Goal: Task Accomplishment & Management: Complete application form

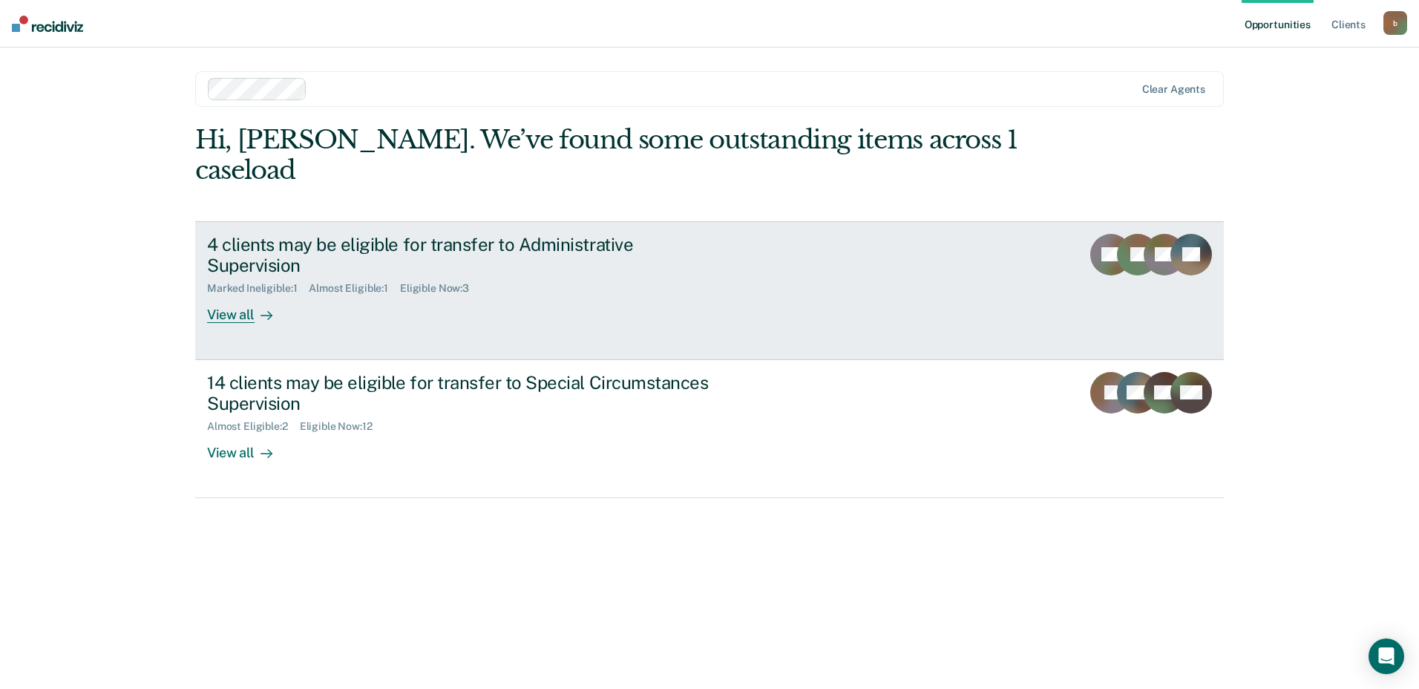
click at [223, 295] on div "View all" at bounding box center [248, 309] width 83 height 29
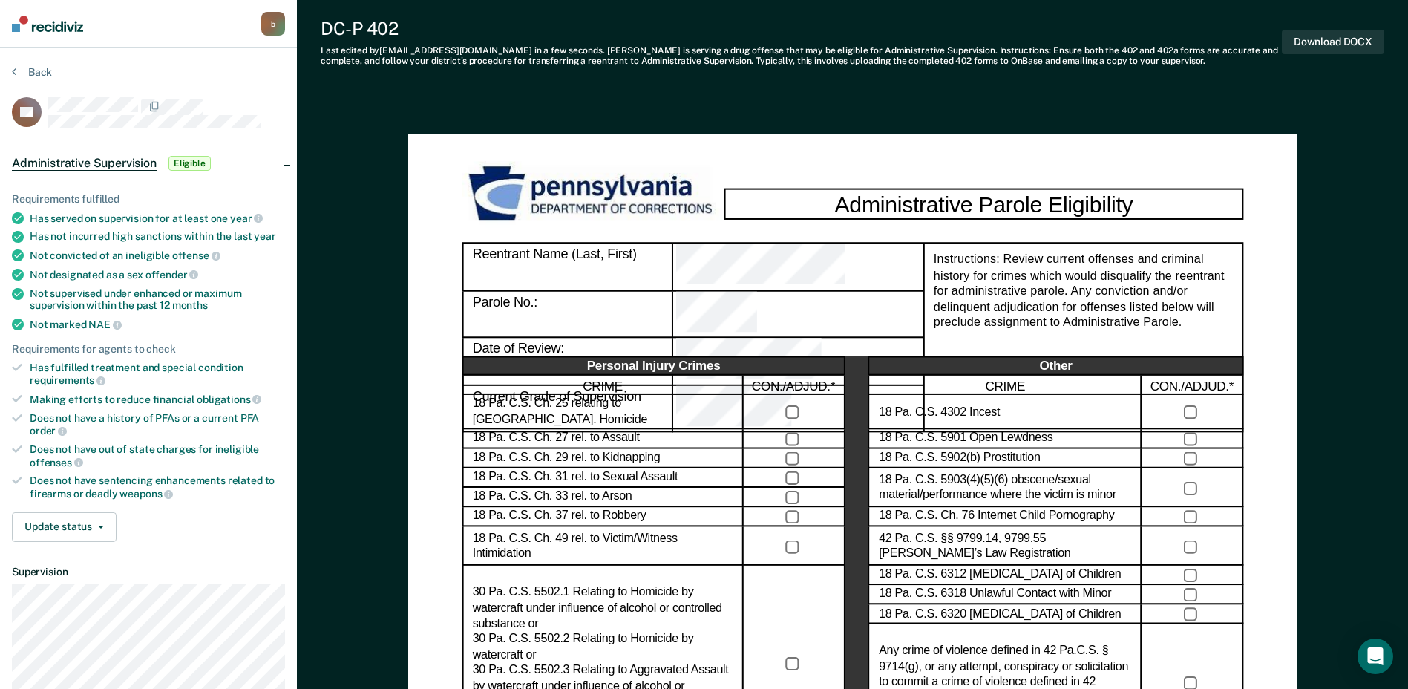
click at [182, 163] on span "Eligible" at bounding box center [189, 163] width 42 height 15
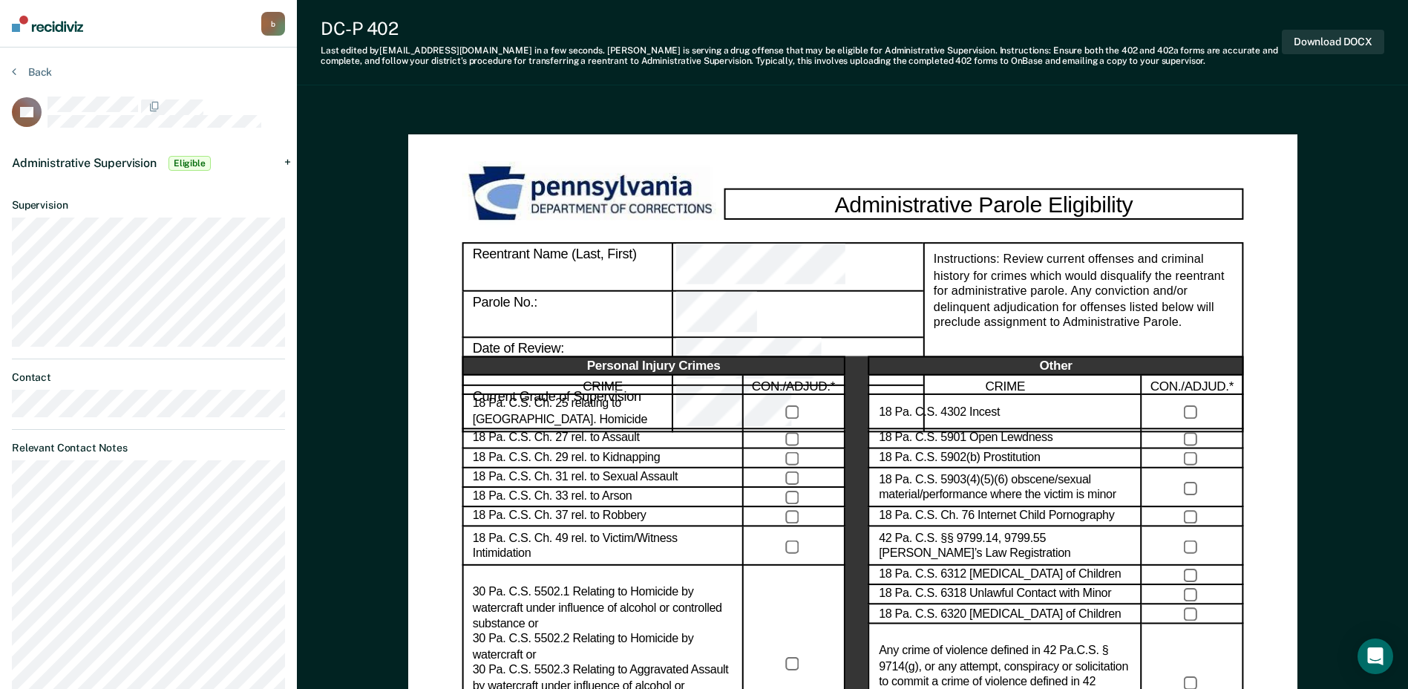
click at [286, 160] on div "Administrative Supervision Eligible" at bounding box center [148, 162] width 297 height 47
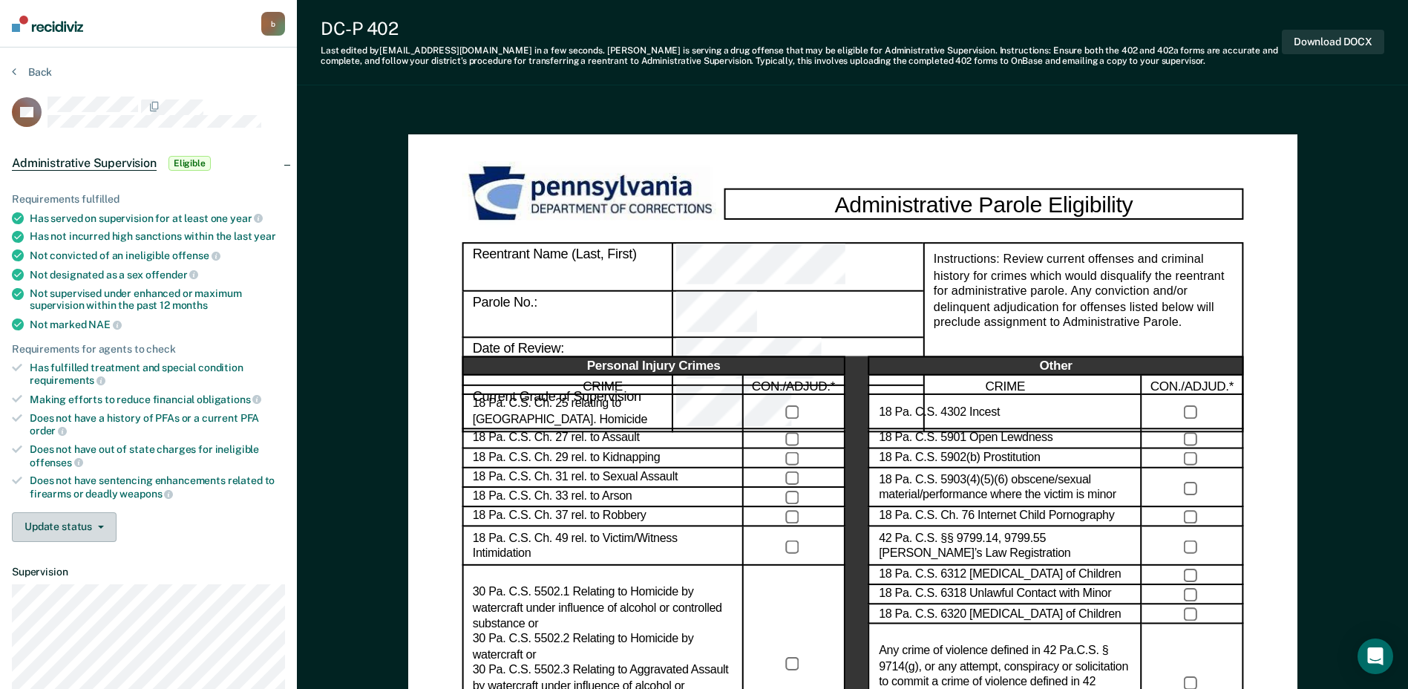
click at [103, 530] on button "Update status" at bounding box center [64, 527] width 105 height 30
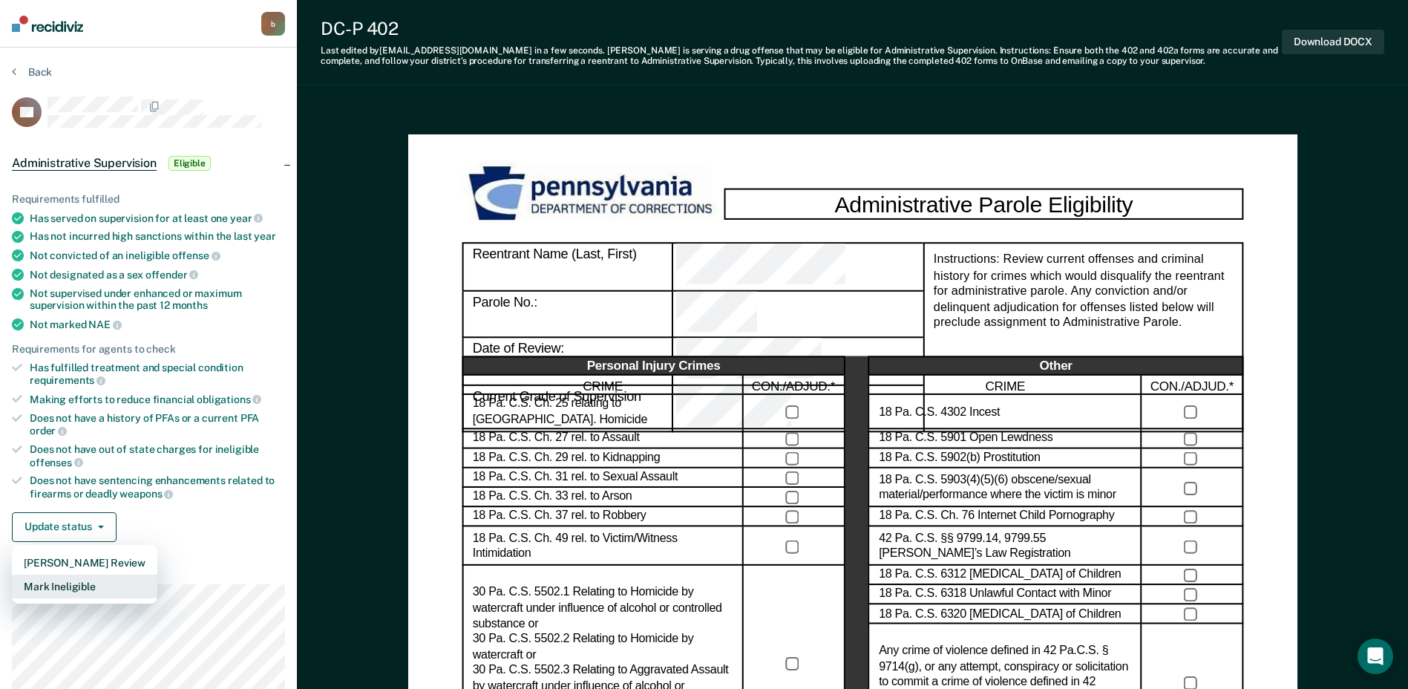
click at [76, 584] on button "Mark Ineligible" at bounding box center [84, 586] width 145 height 24
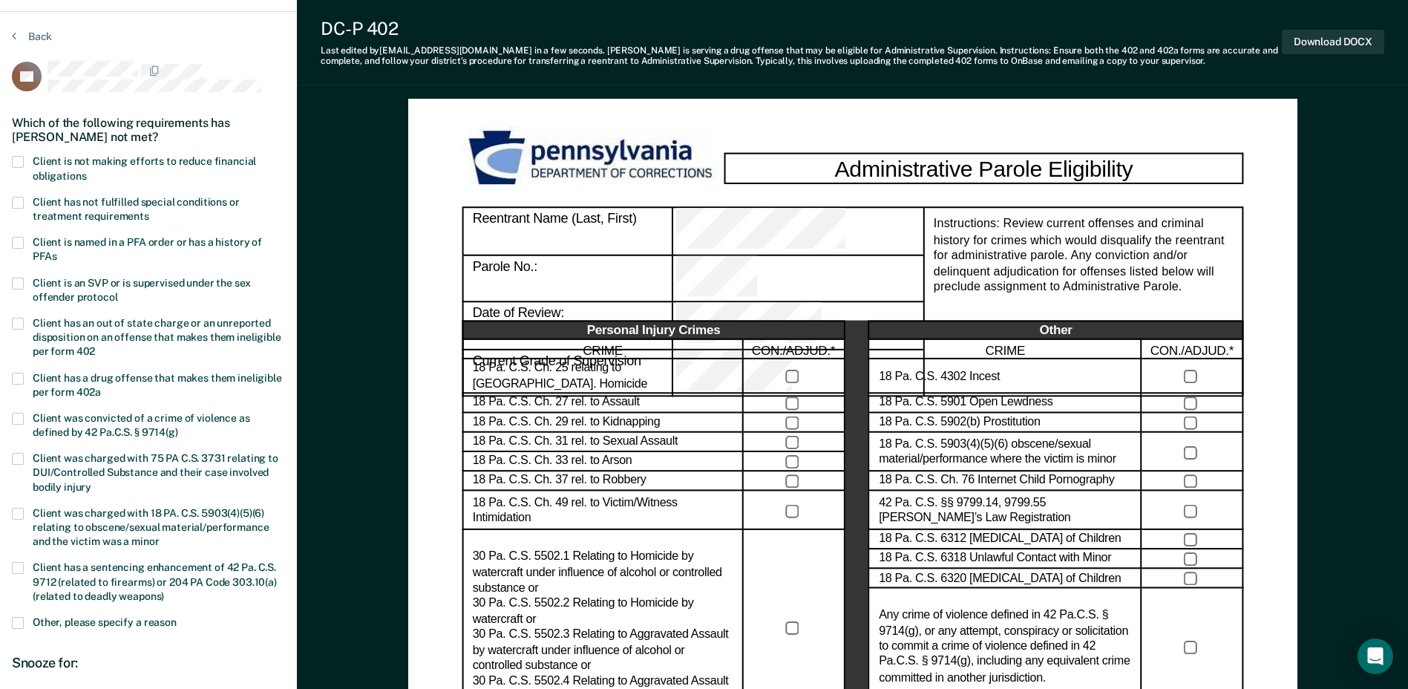
scroll to position [74, 0]
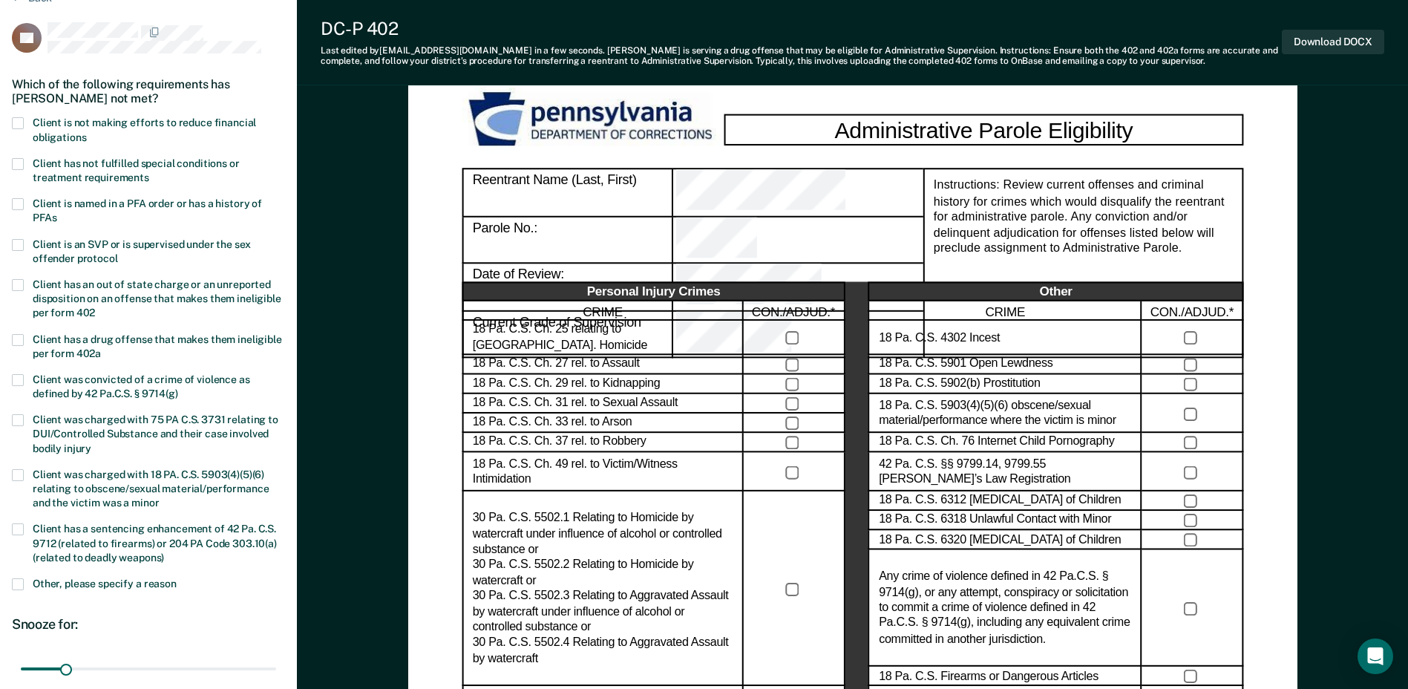
click at [16, 122] on span at bounding box center [18, 123] width 12 height 12
click at [86, 132] on input "Client is not making efforts to reduce financial obligations" at bounding box center [86, 132] width 0 height 0
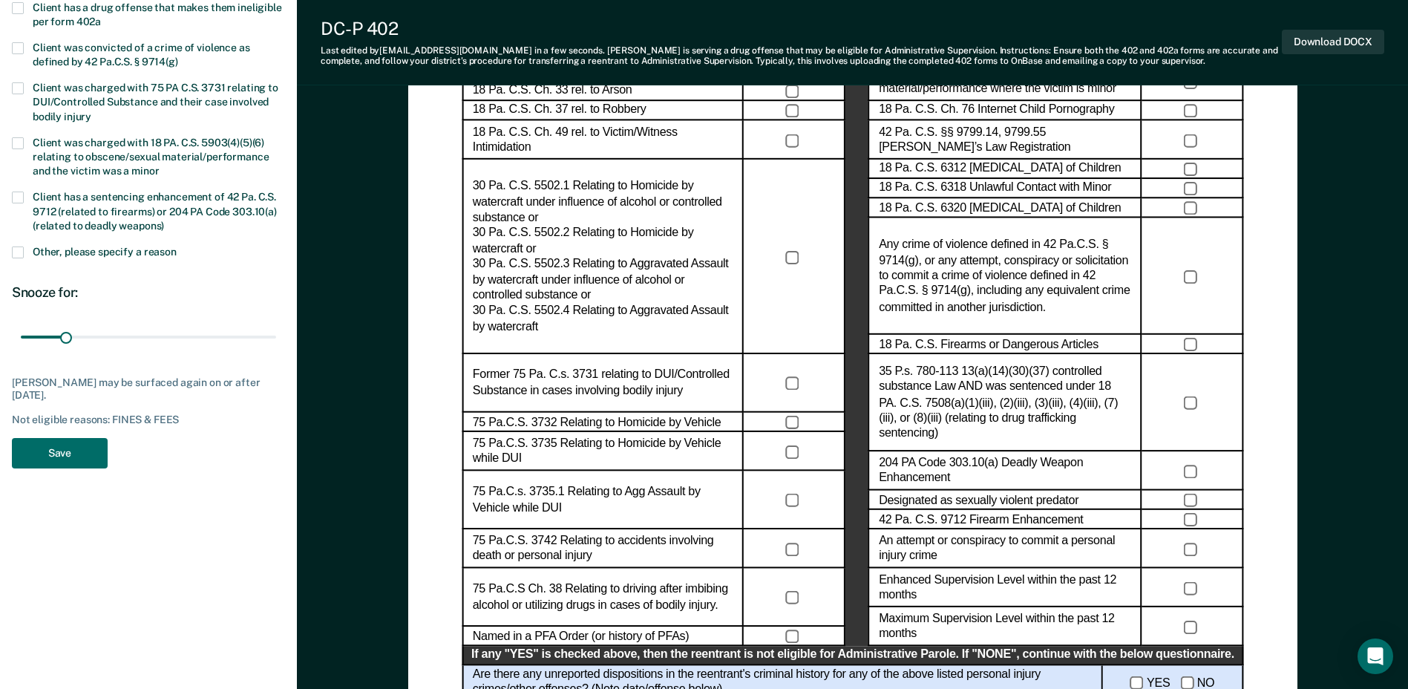
scroll to position [445, 0]
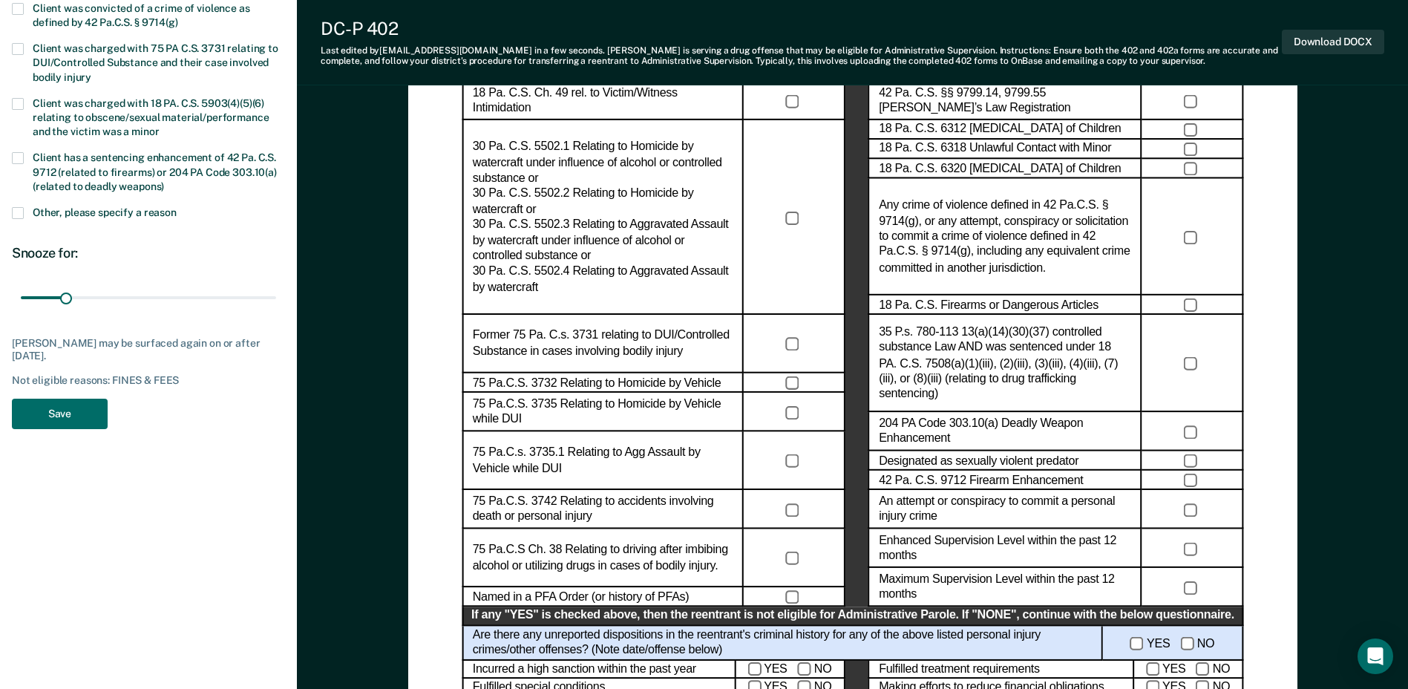
click at [56, 395] on div "DS Which of the following requirements has Dylan Sheehan not met? Client is not…" at bounding box center [148, 44] width 273 height 787
click at [58, 422] on button "Save" at bounding box center [60, 413] width 96 height 30
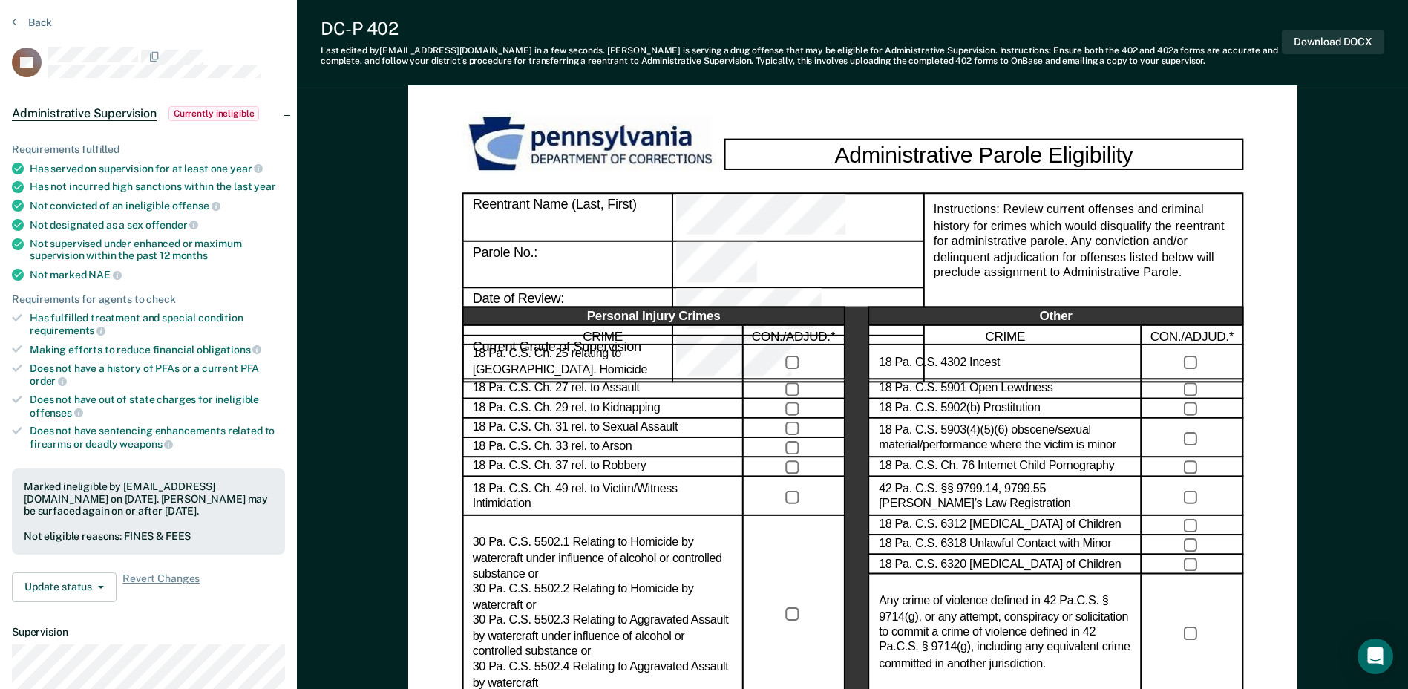
scroll to position [0, 0]
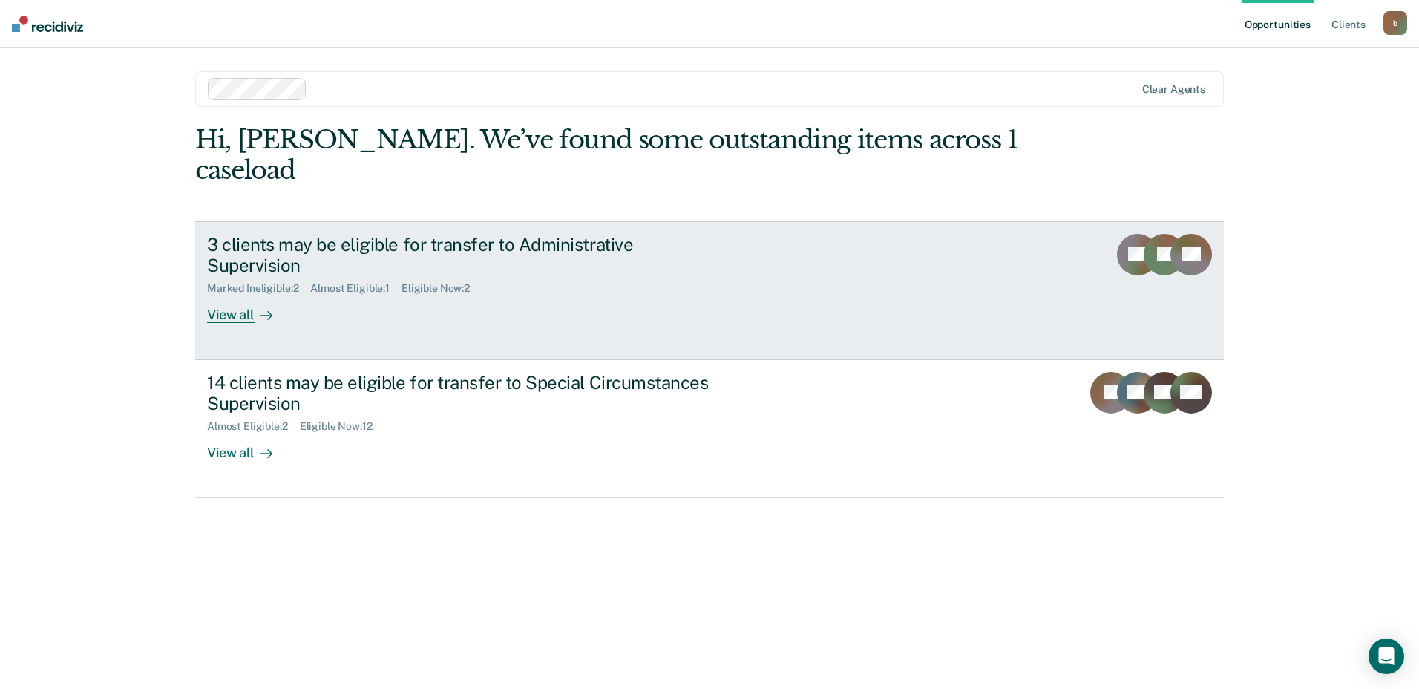
click at [223, 295] on div "View all" at bounding box center [248, 309] width 83 height 29
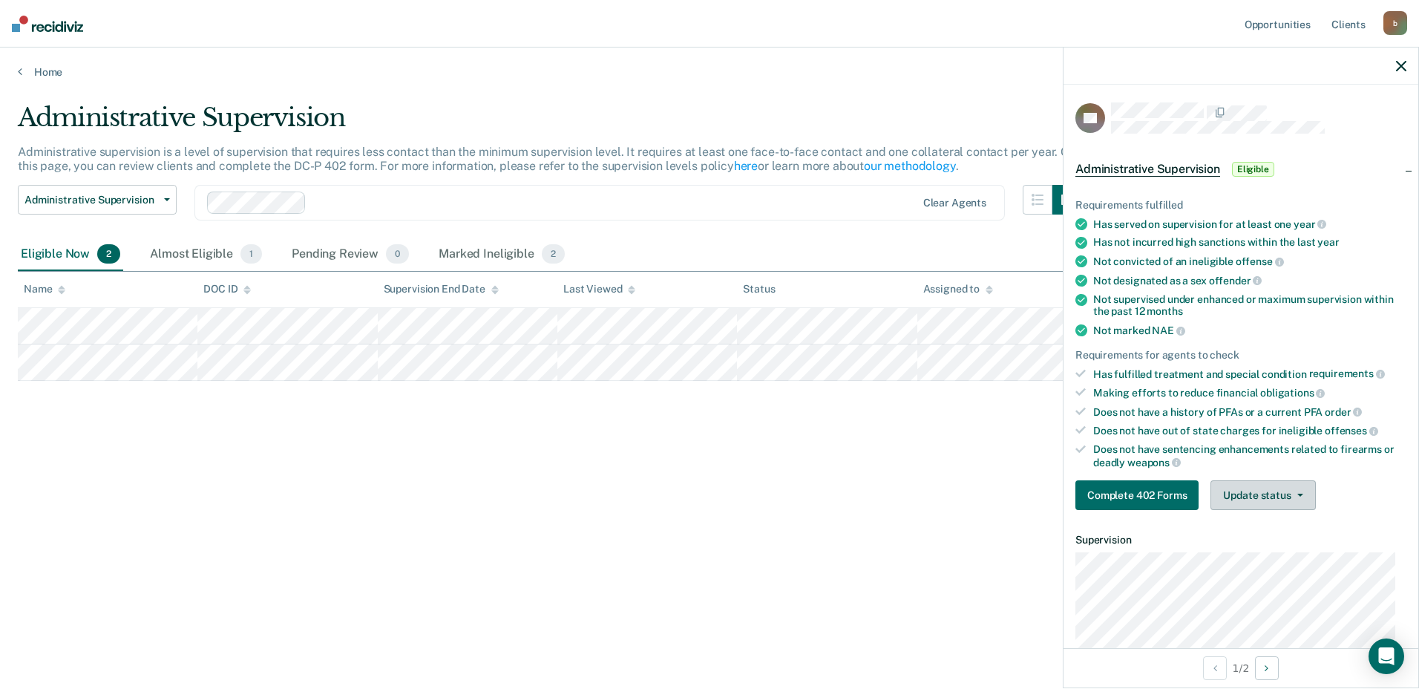
click at [1236, 496] on button "Update status" at bounding box center [1262, 495] width 105 height 30
click at [1143, 495] on button "Complete 402 Forms" at bounding box center [1136, 495] width 123 height 30
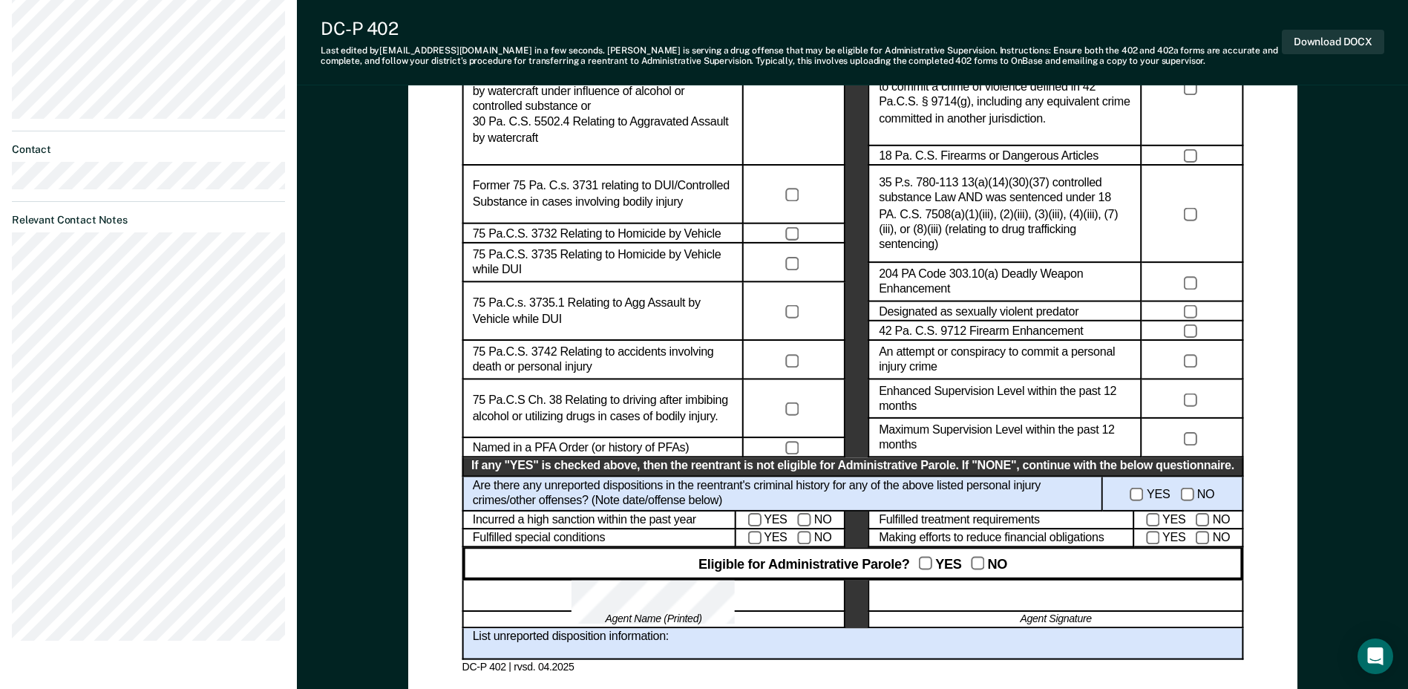
scroll to position [816, 0]
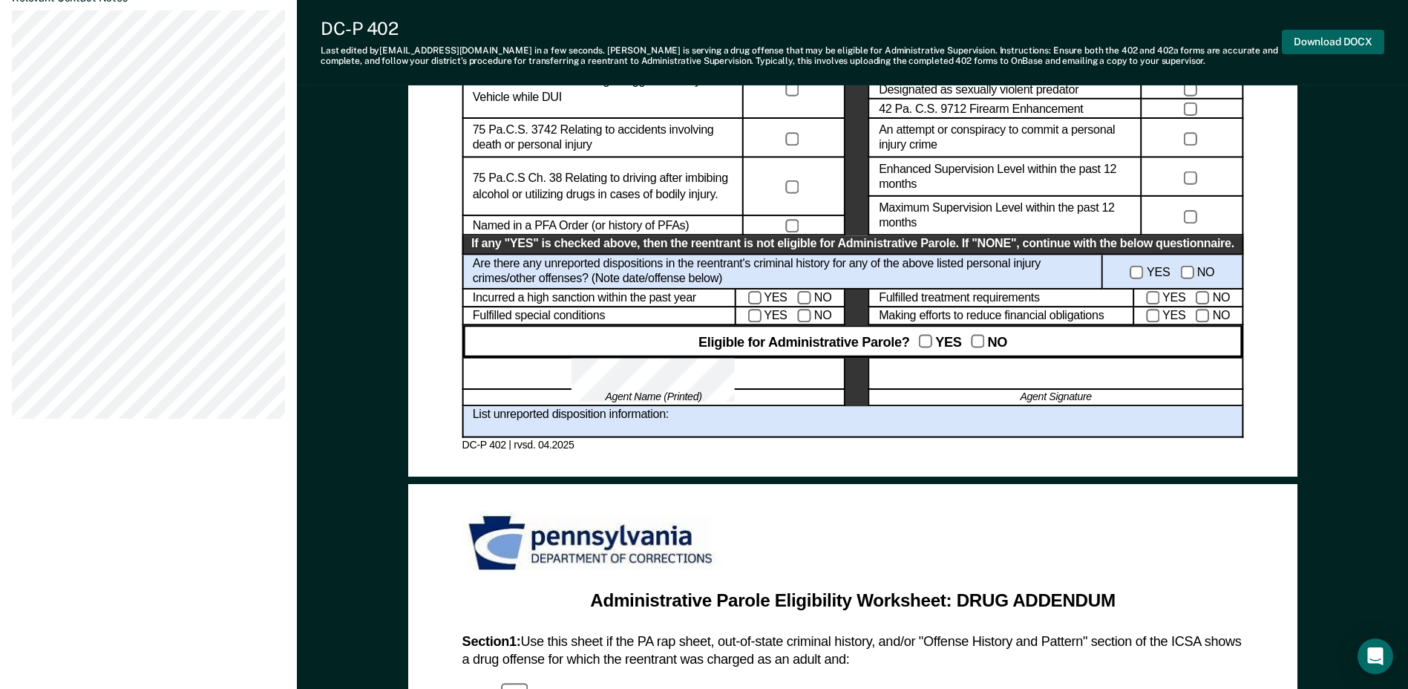
click at [1315, 41] on button "Download DOCX" at bounding box center [1332, 42] width 102 height 24
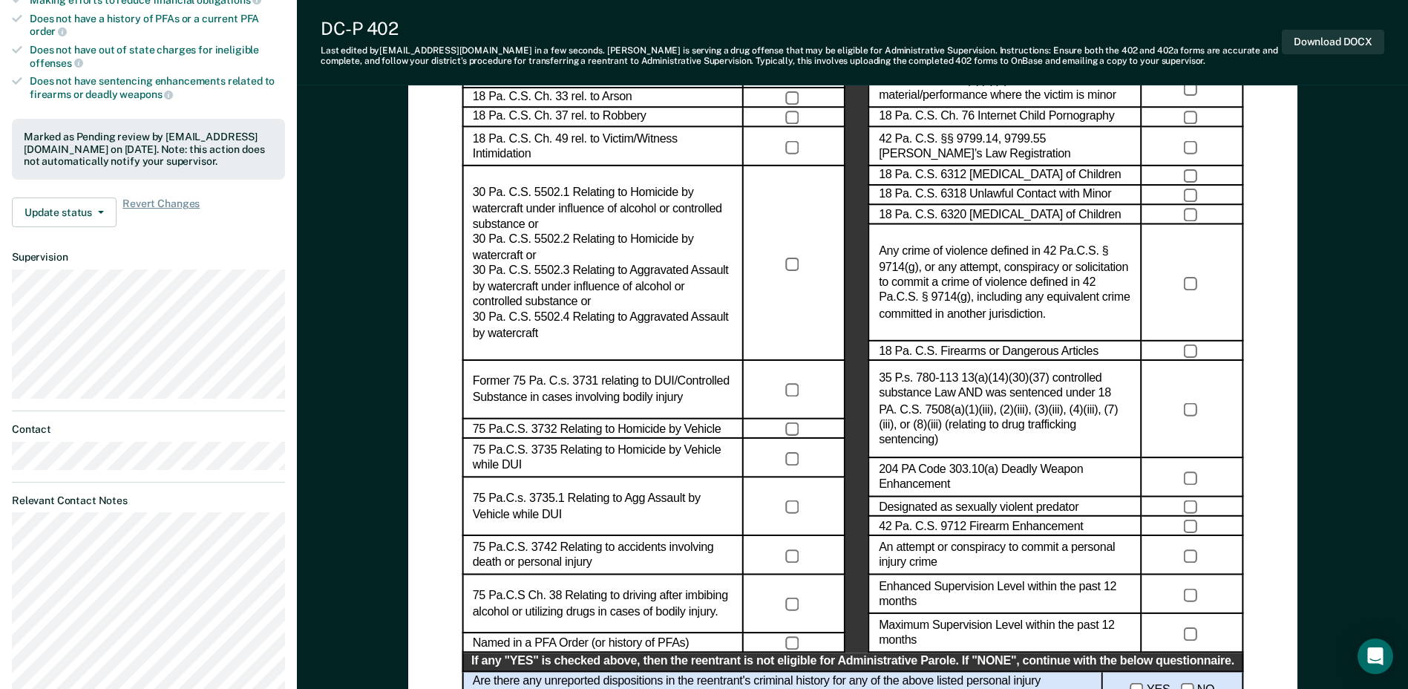
scroll to position [381, 0]
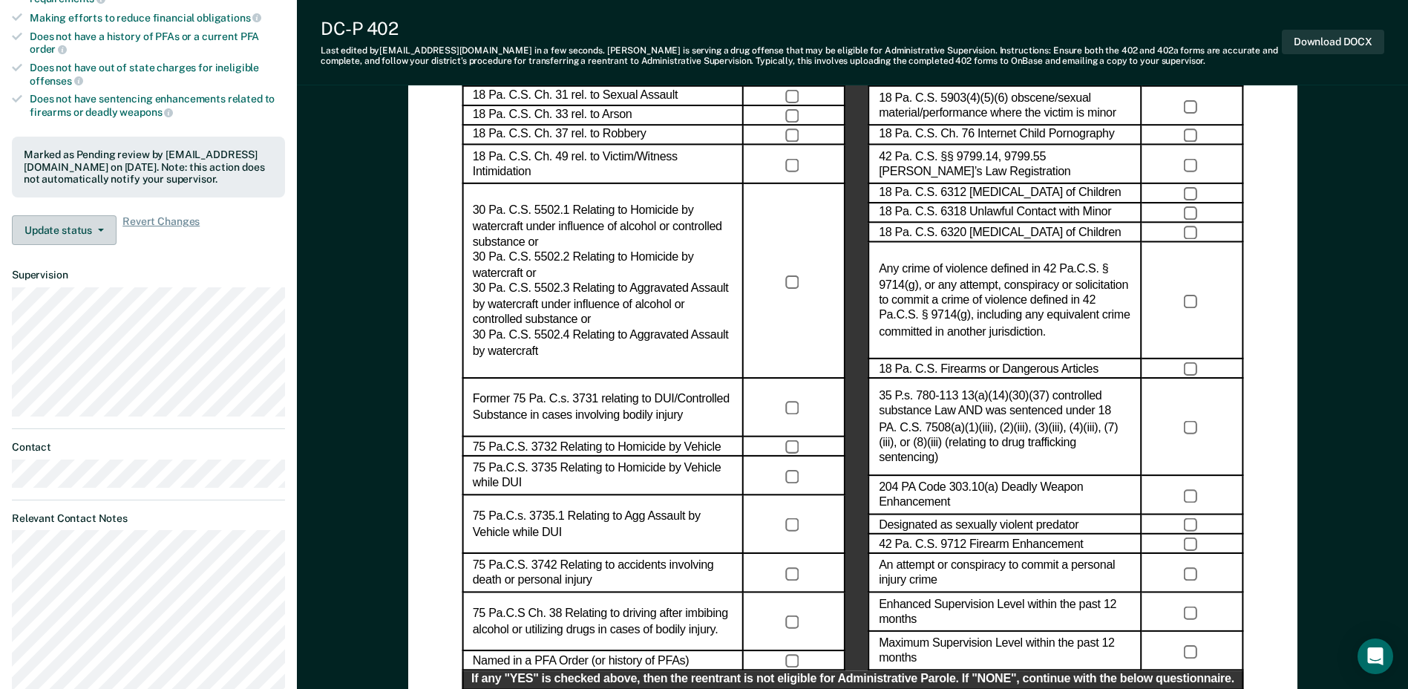
click at [98, 226] on button "Update status" at bounding box center [64, 230] width 105 height 30
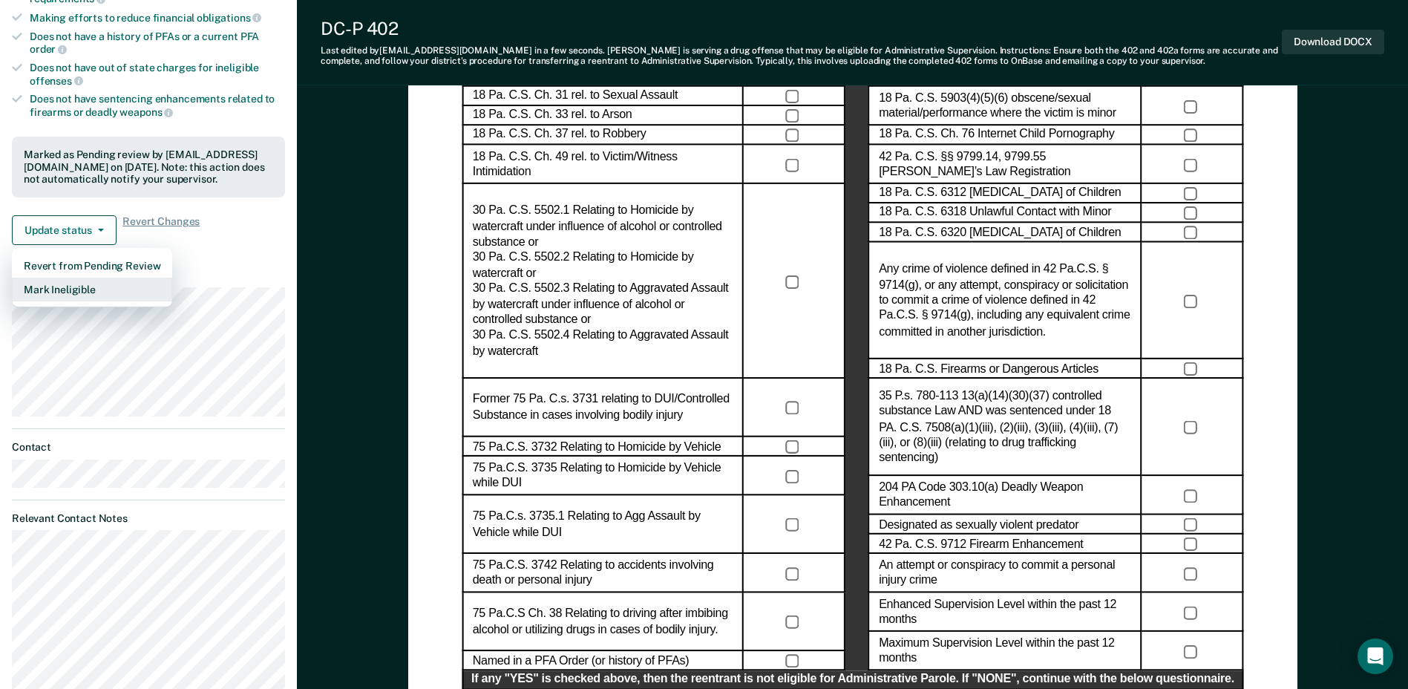
click at [77, 285] on button "Mark Ineligible" at bounding box center [92, 290] width 160 height 24
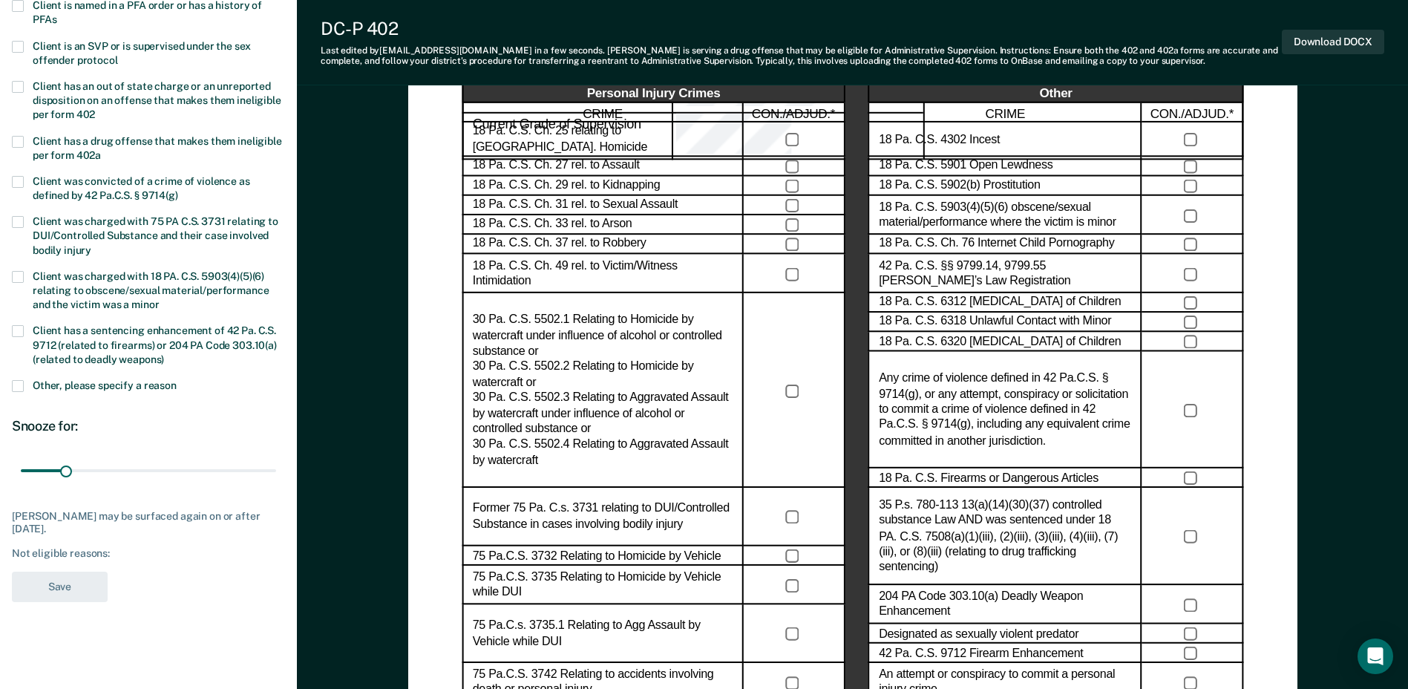
scroll to position [10, 0]
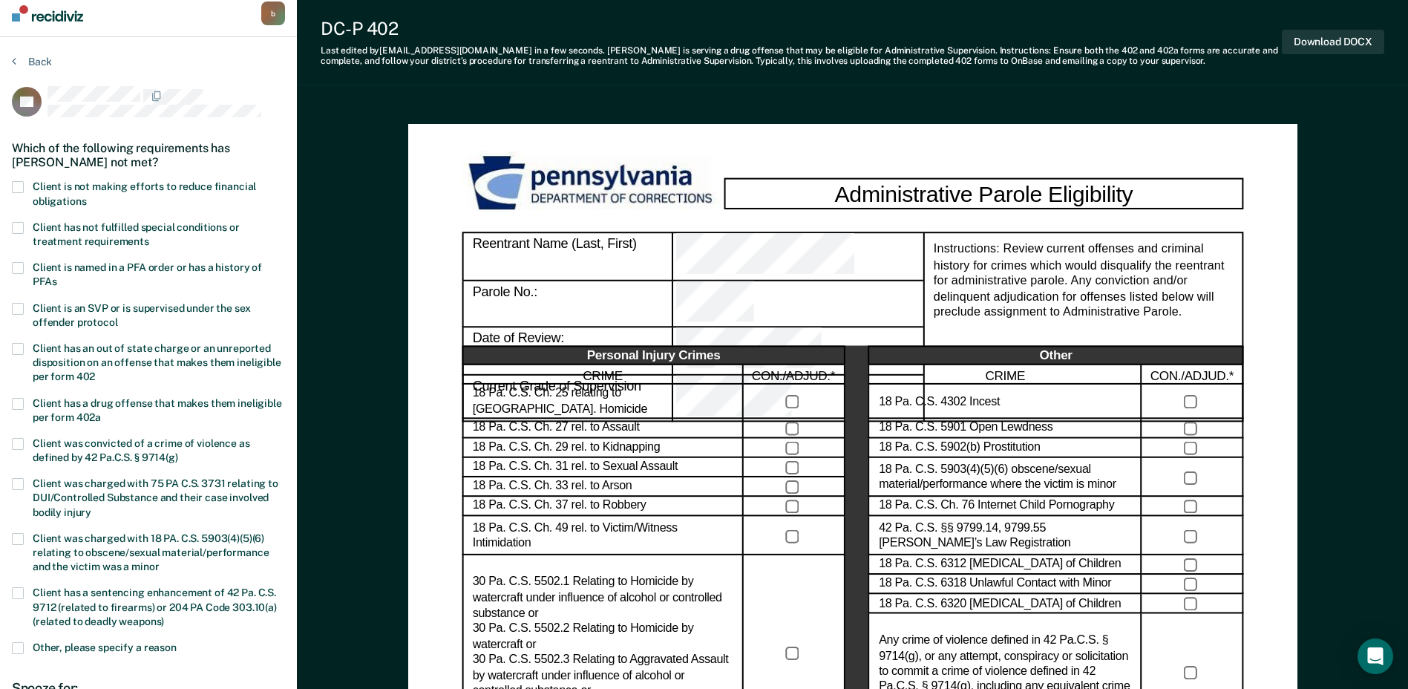
click at [19, 185] on span at bounding box center [18, 187] width 12 height 12
click at [86, 196] on input "Client is not making efforts to reduce financial obligations" at bounding box center [86, 196] width 0 height 0
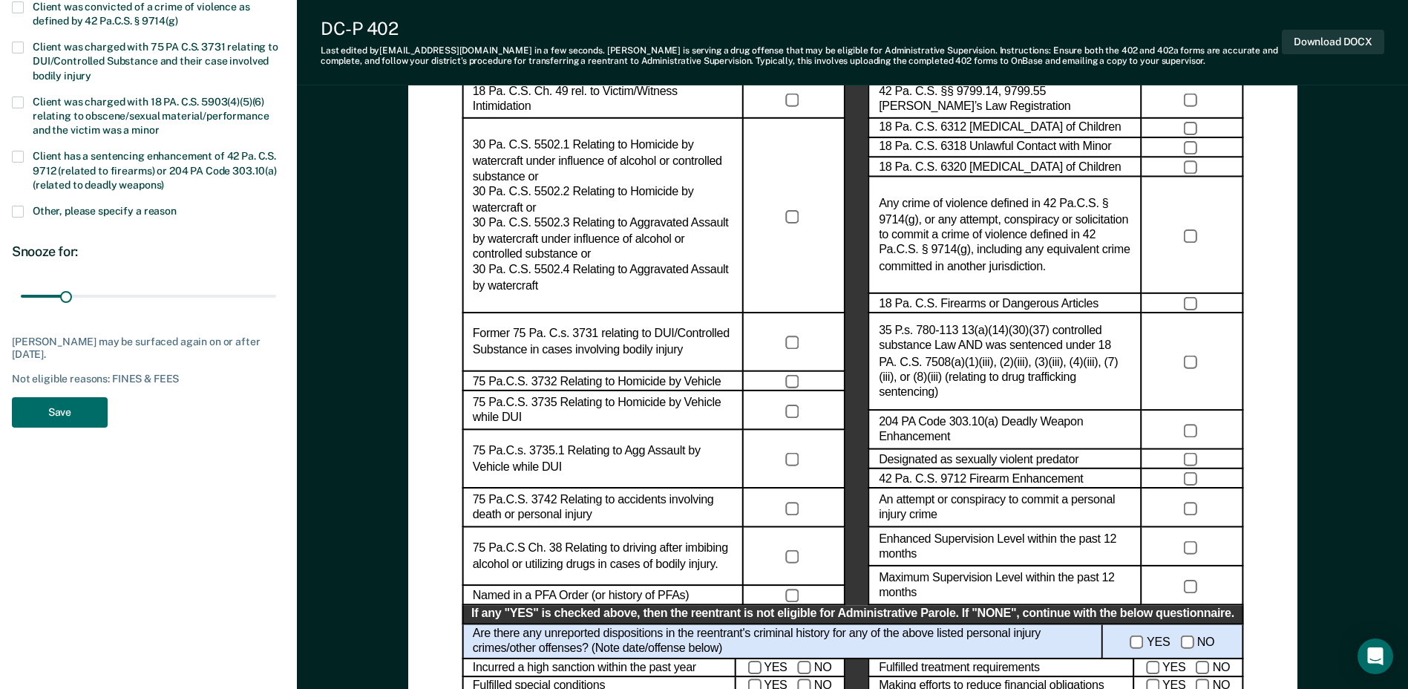
scroll to position [456, 0]
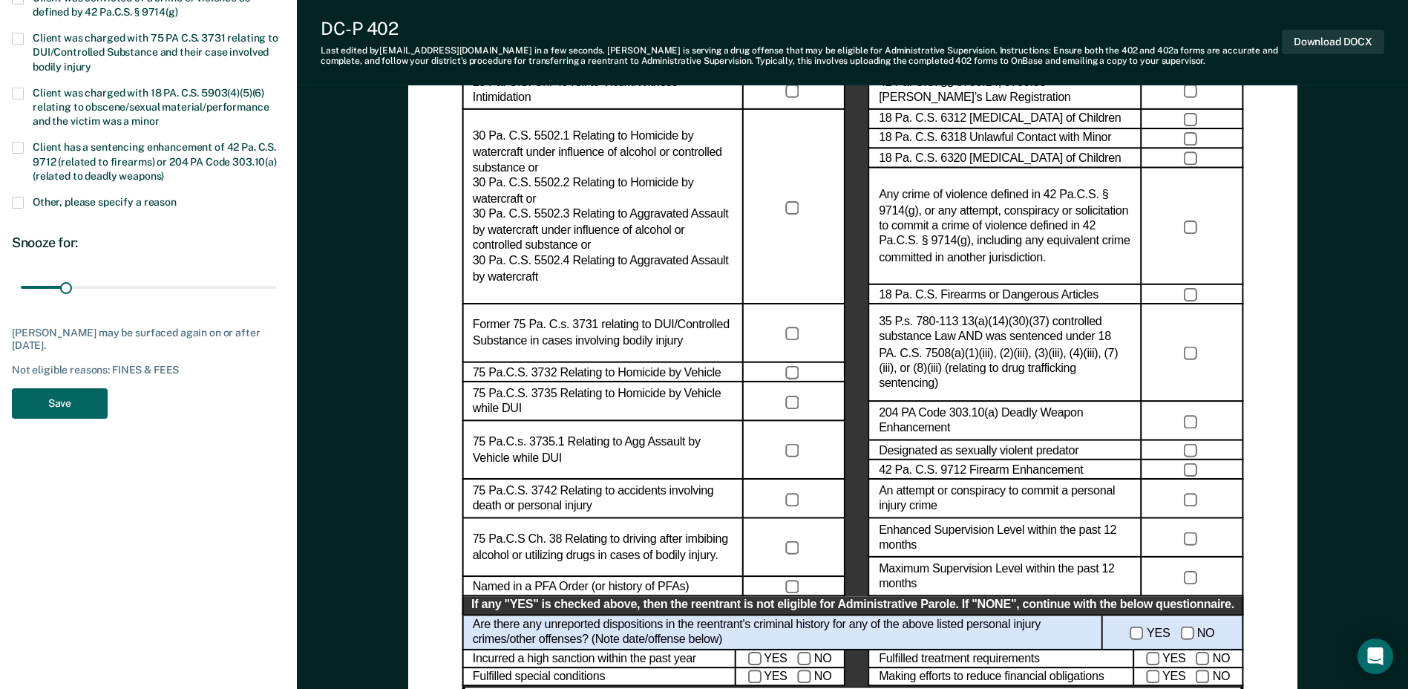
click at [54, 409] on button "Save" at bounding box center [60, 403] width 96 height 30
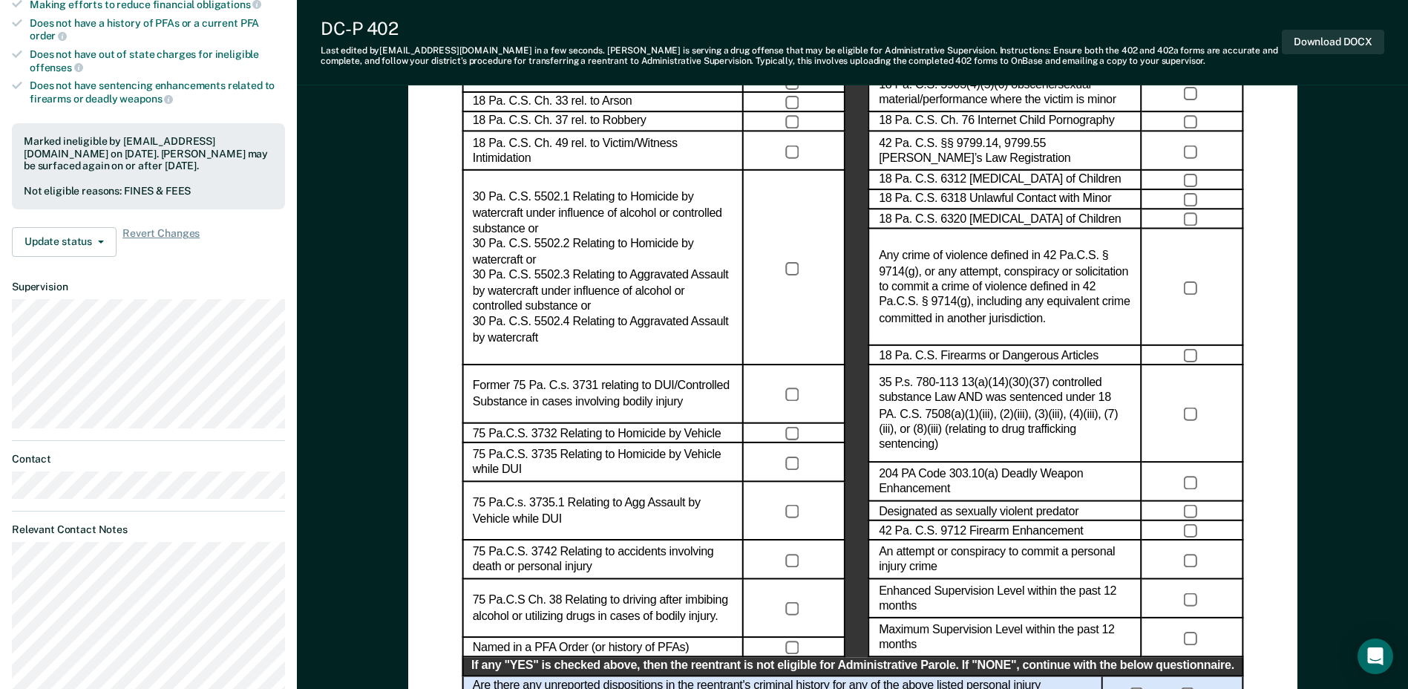
scroll to position [233, 0]
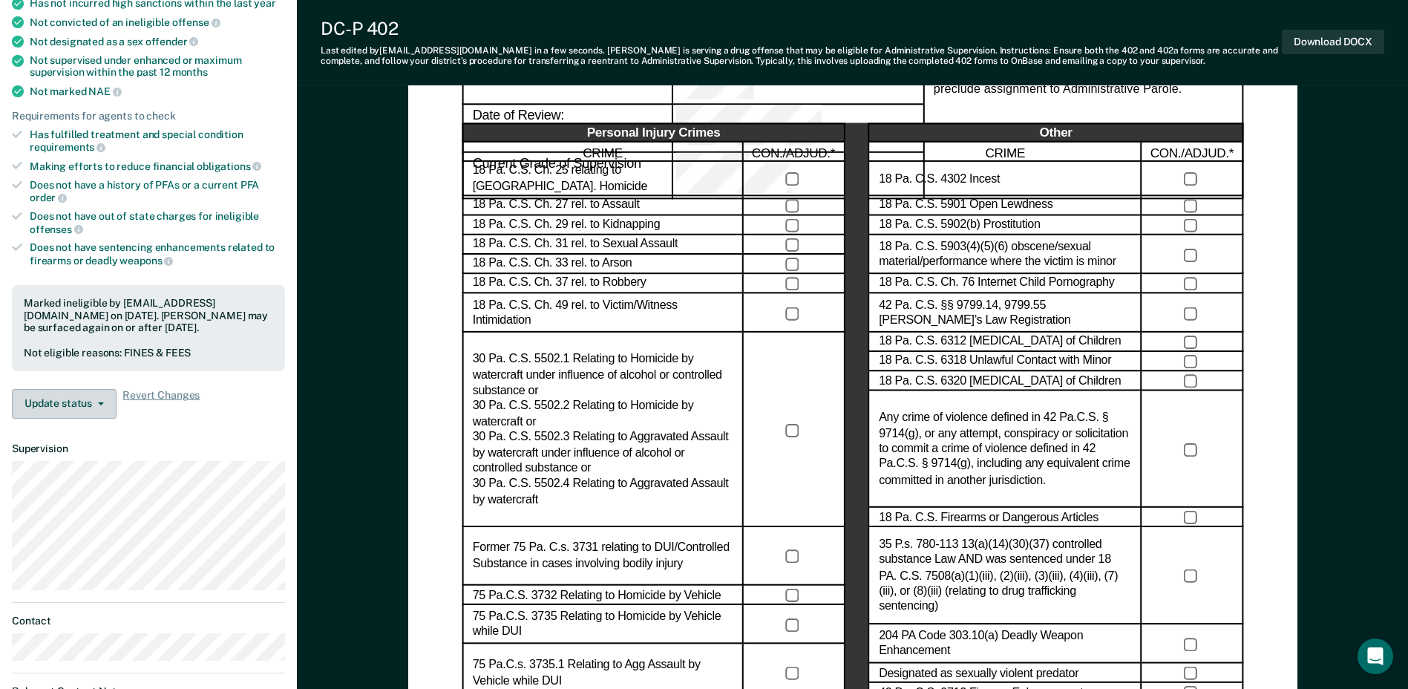
click at [100, 404] on button "Update status" at bounding box center [64, 404] width 105 height 30
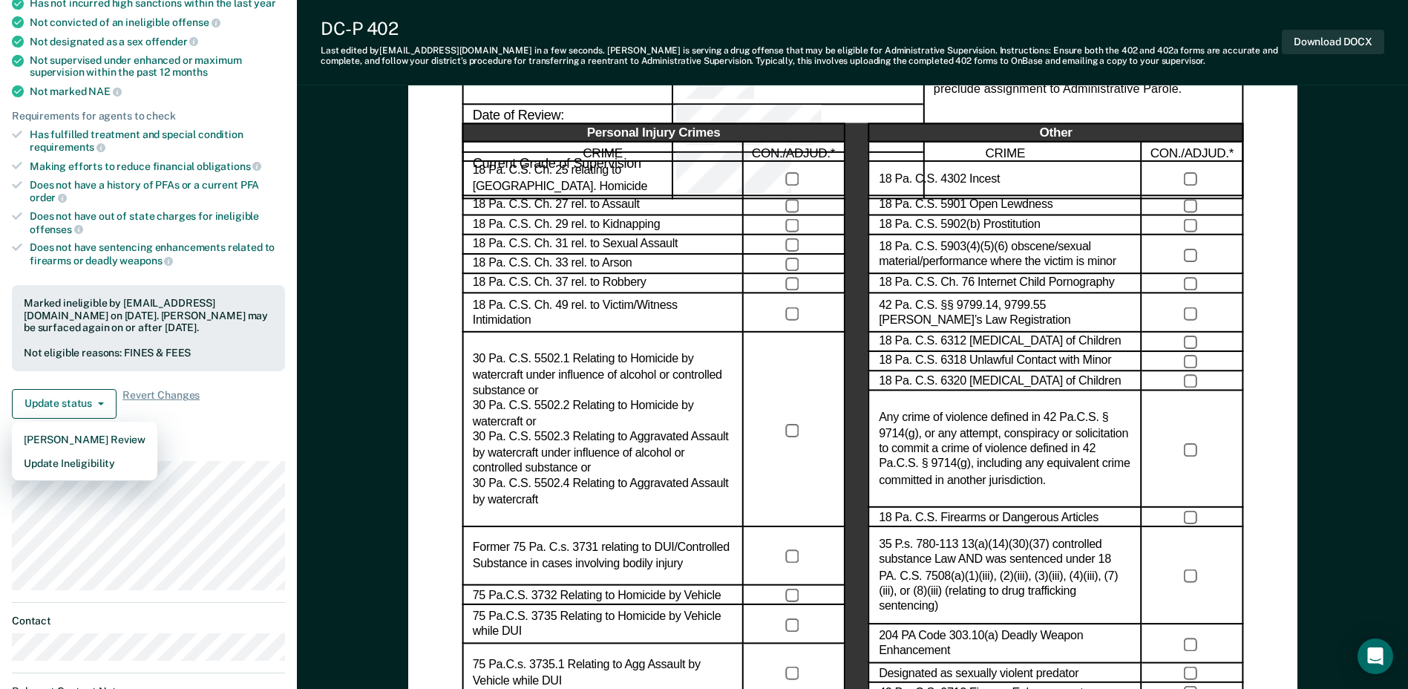
click at [239, 412] on div "Update status Mark Pending Review Update Ineligibility Revert Changes" at bounding box center [148, 404] width 273 height 30
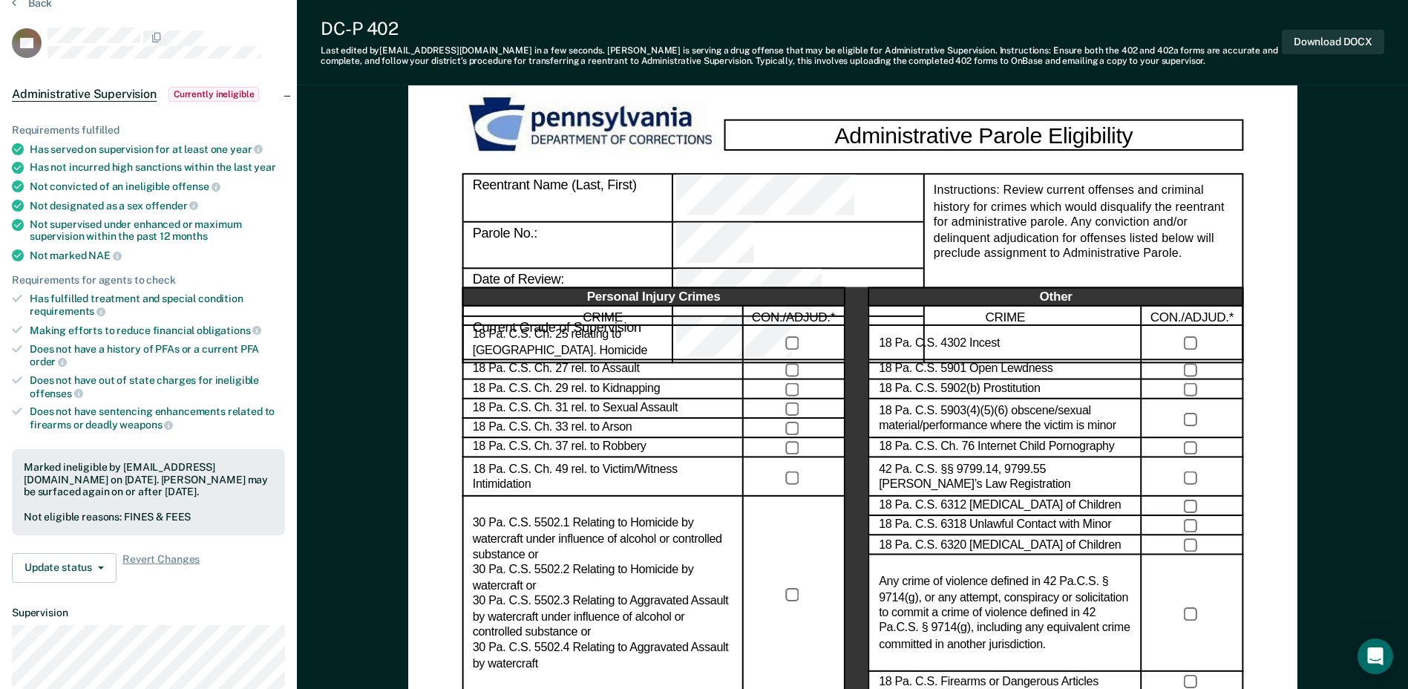
scroll to position [0, 0]
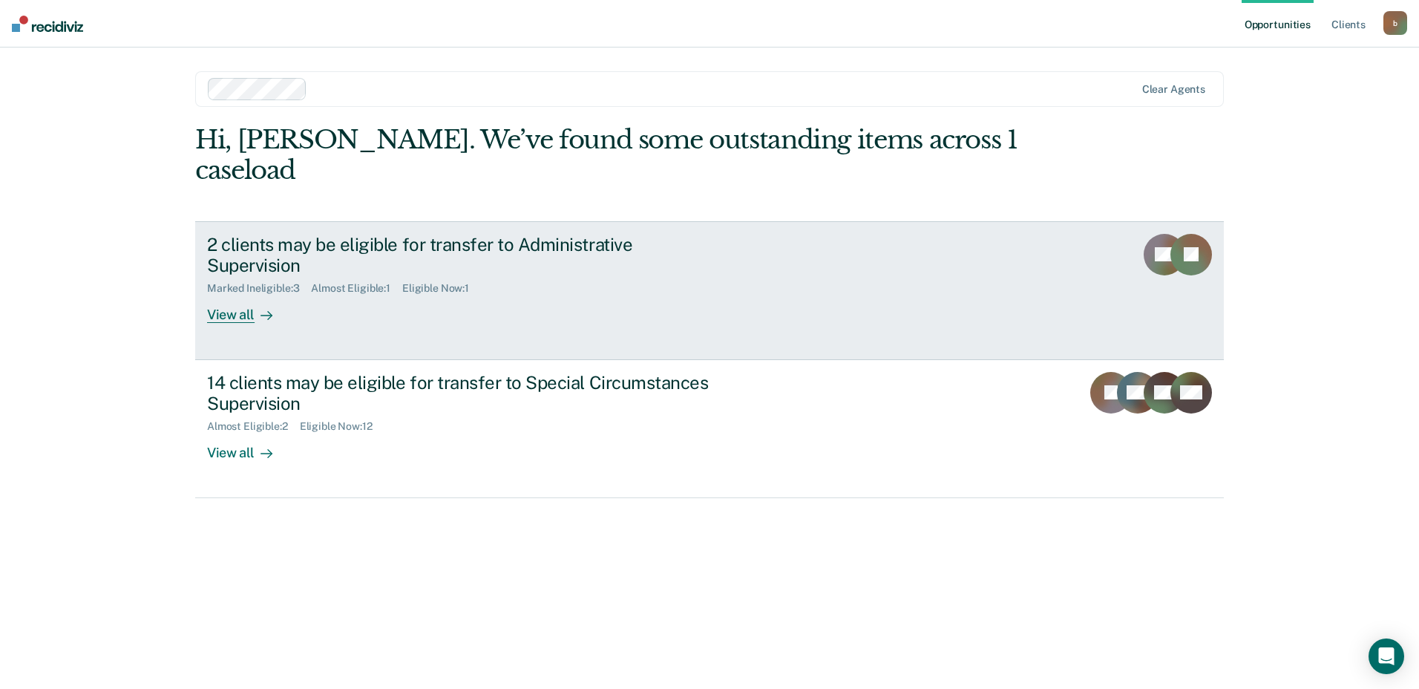
click at [257, 306] on div at bounding box center [264, 314] width 18 height 17
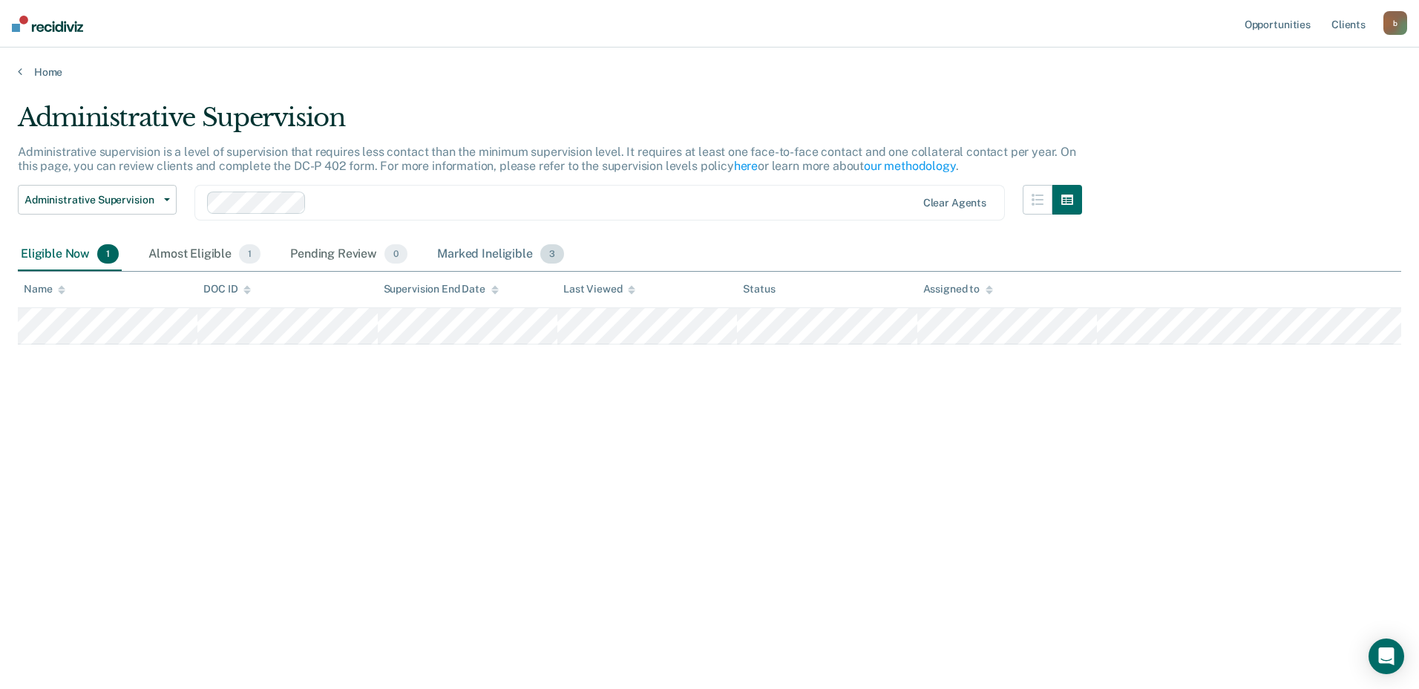
click at [469, 254] on div "Marked Ineligible 3" at bounding box center [500, 254] width 133 height 33
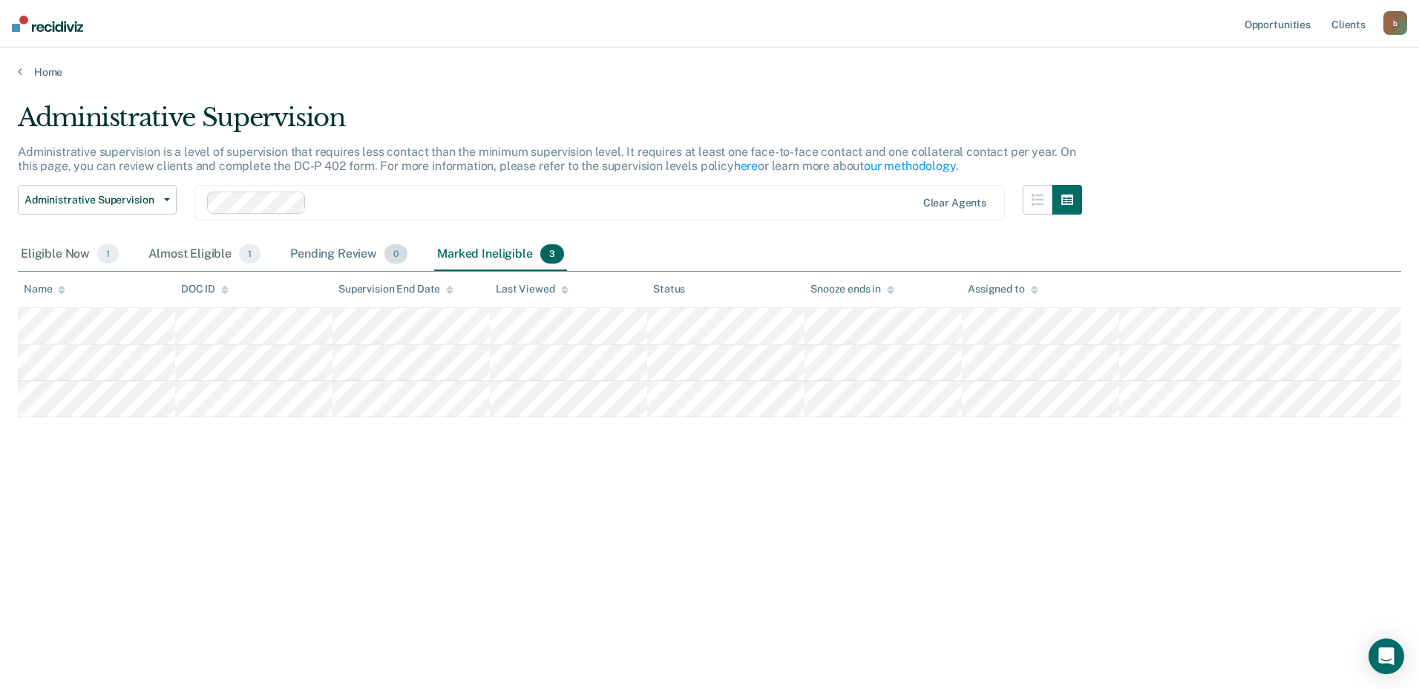
click at [324, 254] on div "Pending Review 0" at bounding box center [348, 254] width 123 height 33
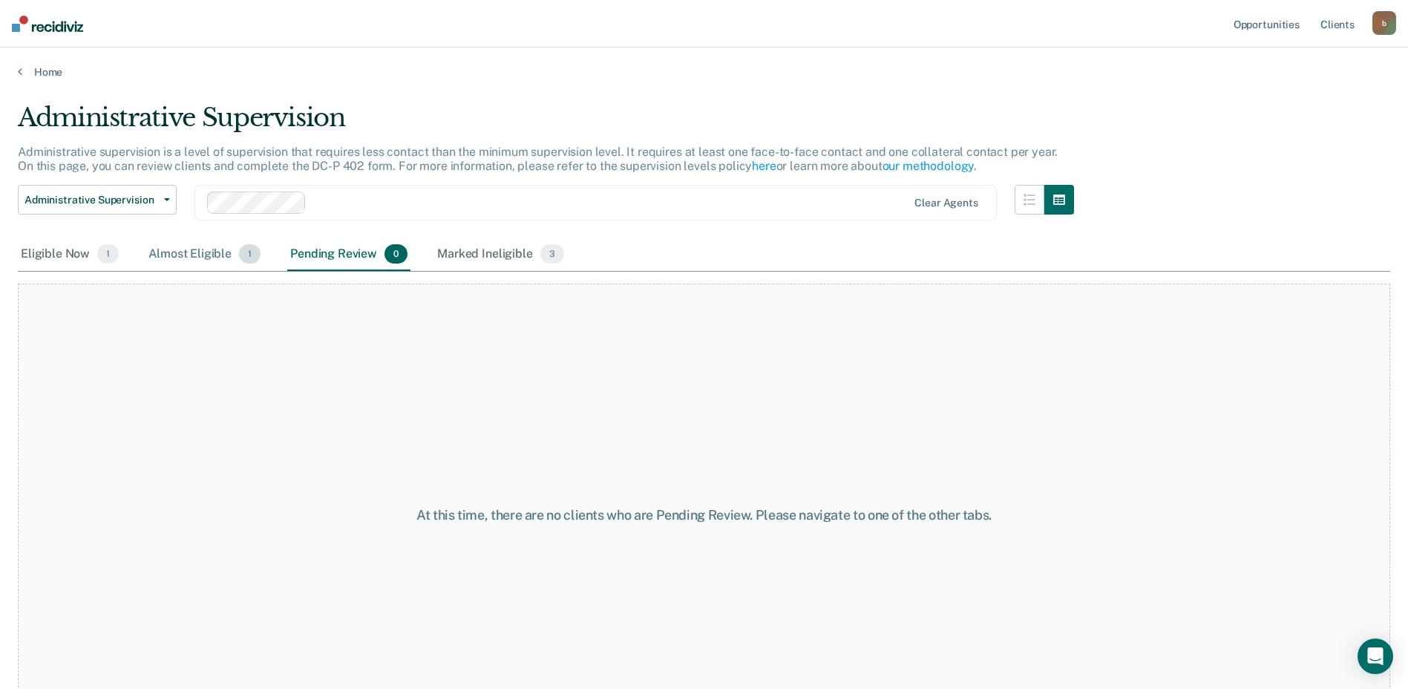
click at [186, 261] on div "Almost Eligible 1" at bounding box center [204, 254] width 118 height 33
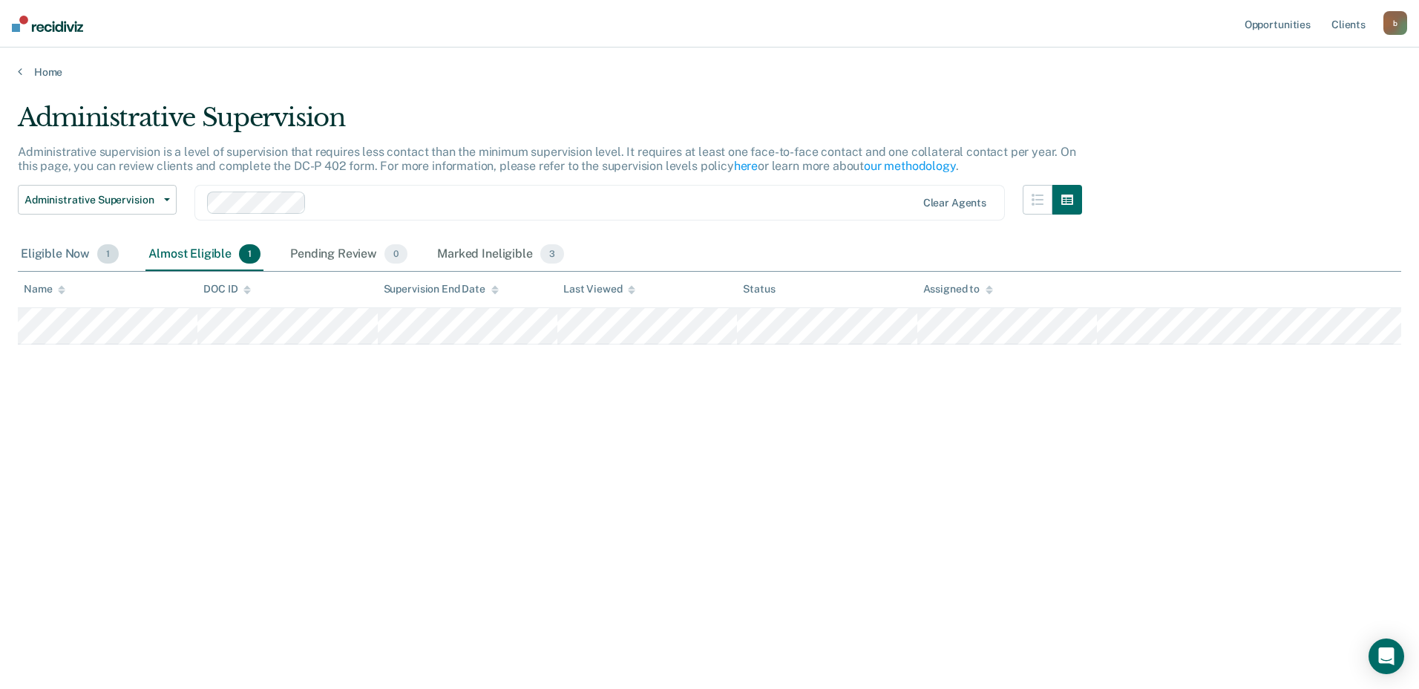
click at [69, 254] on div "Eligible Now 1" at bounding box center [70, 254] width 104 height 33
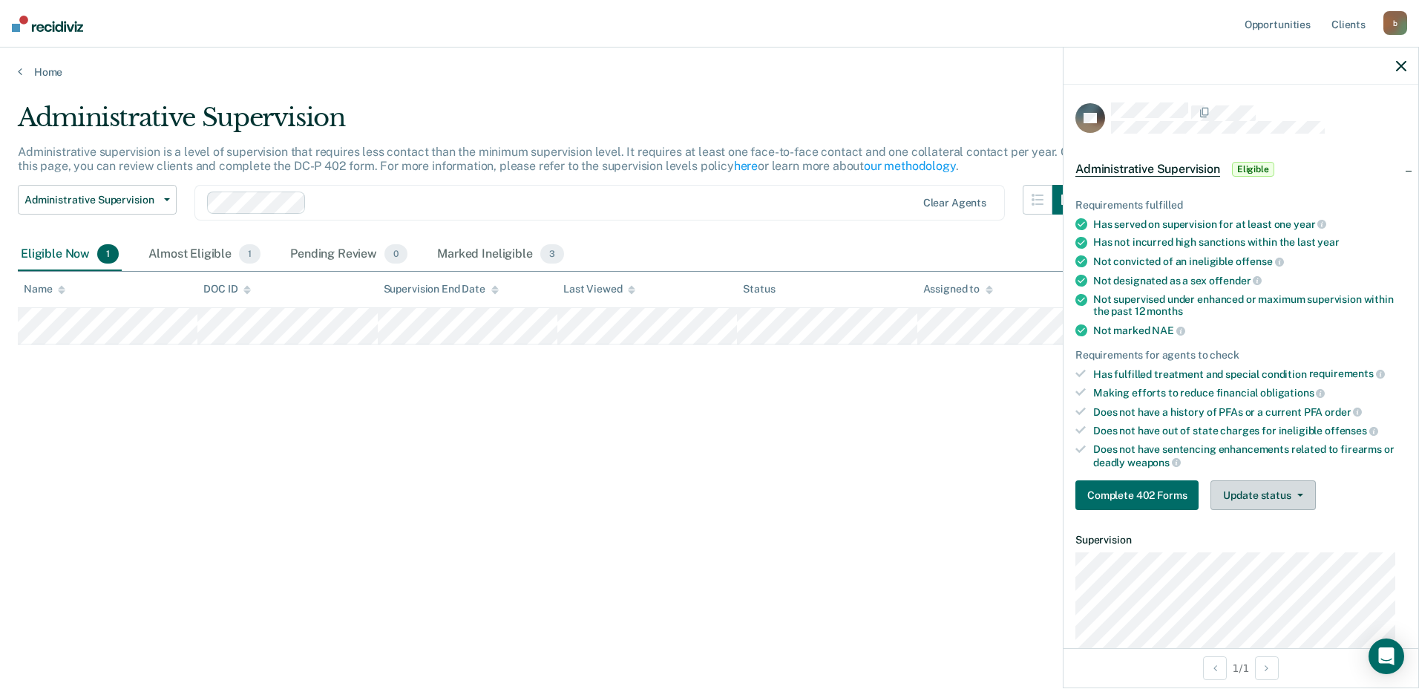
click at [1238, 501] on button "Update status" at bounding box center [1262, 495] width 105 height 30
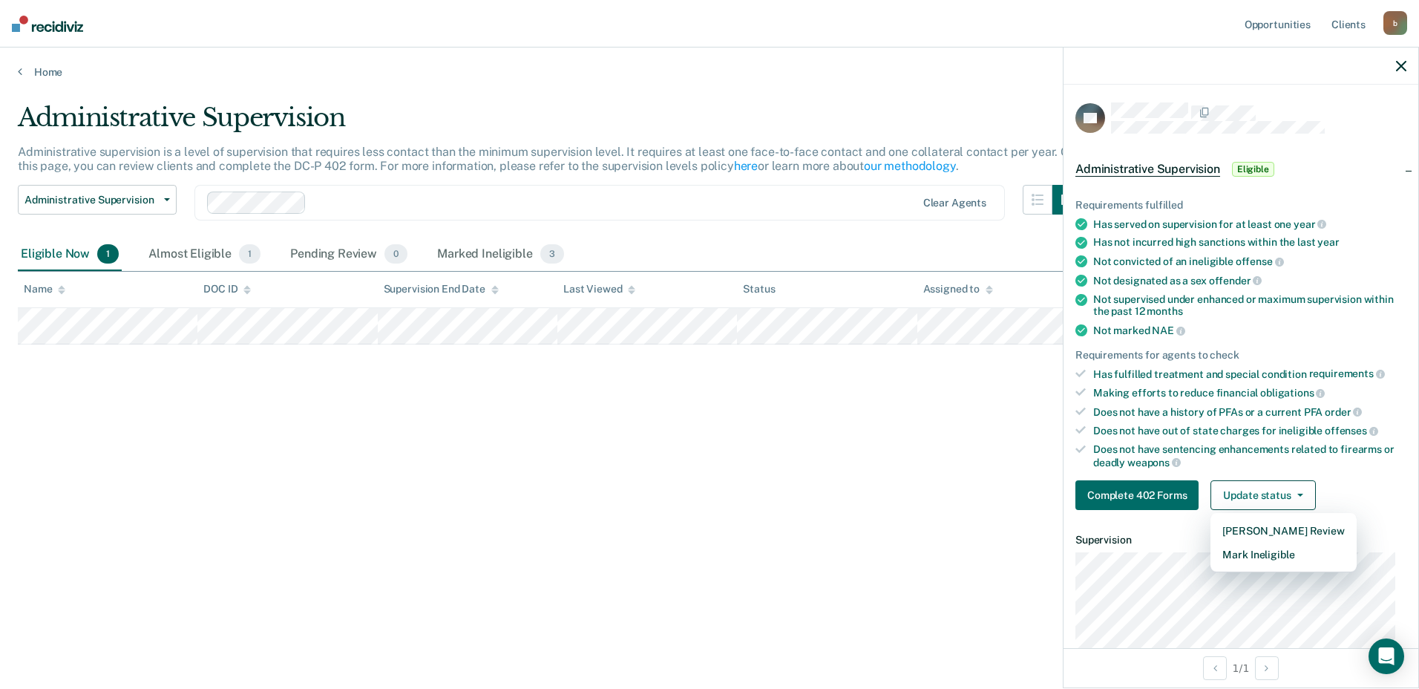
click at [1173, 436] on ul "Requirements fulfilled Has served on supervision for at least one year Has not …" at bounding box center [1240, 333] width 331 height 269
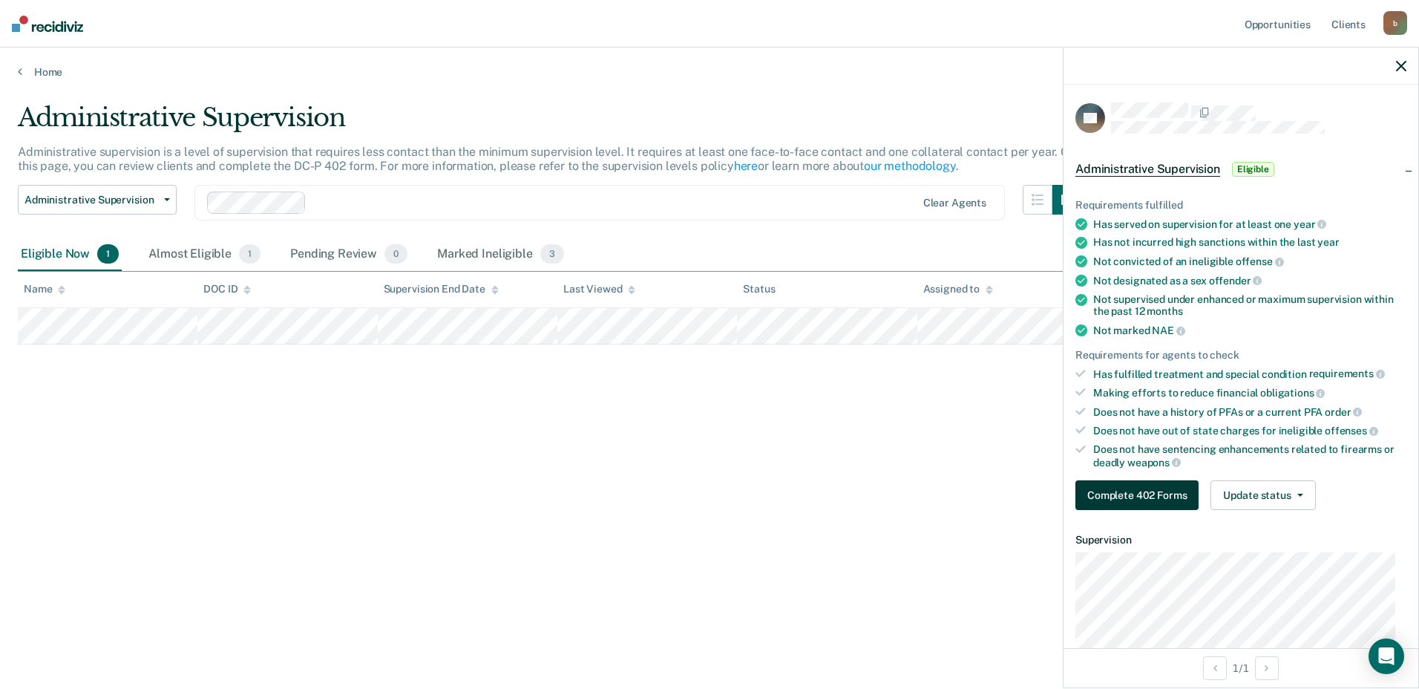
click at [1149, 491] on button "Complete 402 Forms" at bounding box center [1136, 495] width 123 height 30
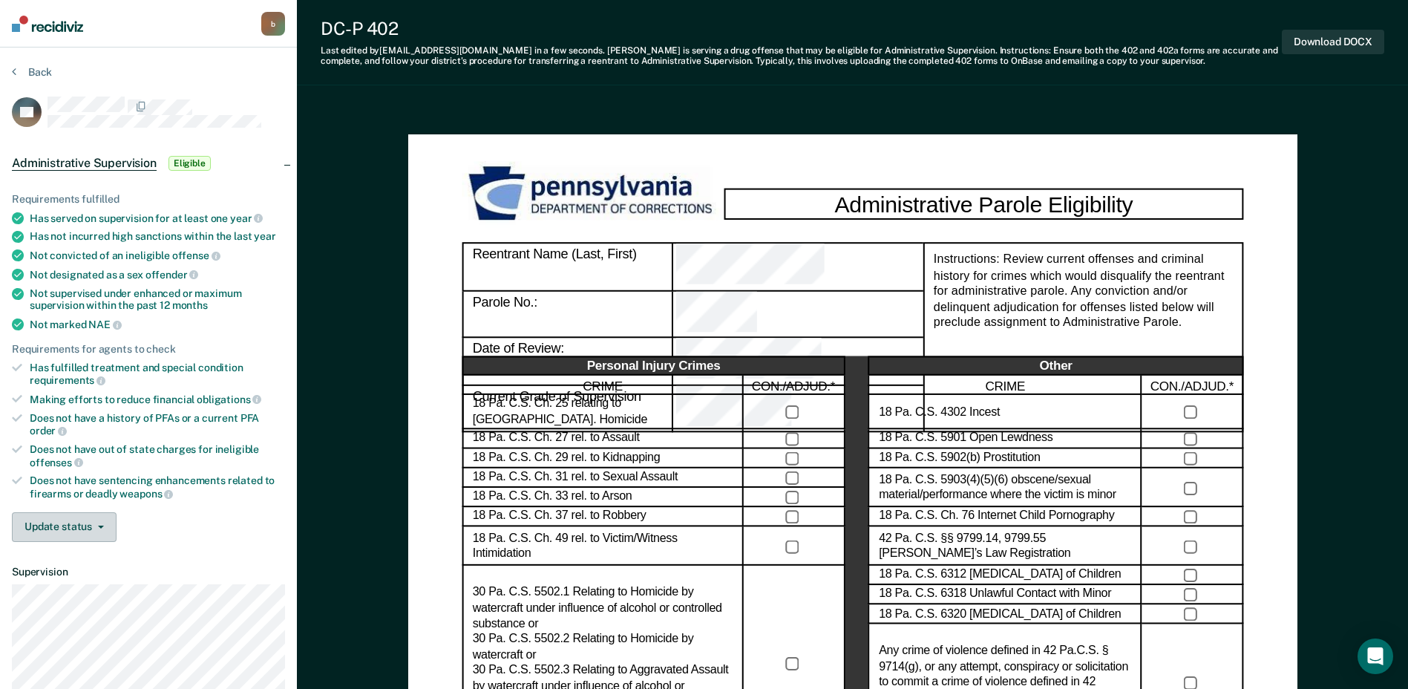
click at [80, 534] on button "Update status" at bounding box center [64, 527] width 105 height 30
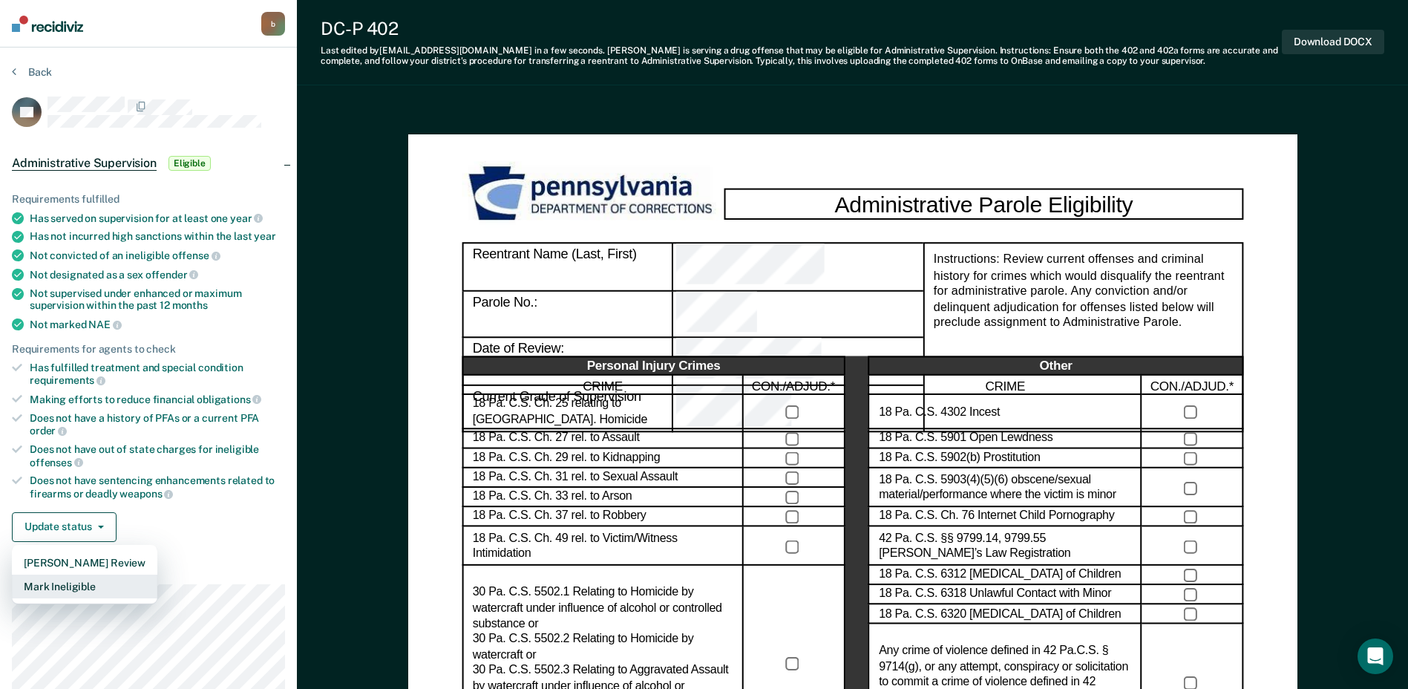
click at [68, 582] on button "Mark Ineligible" at bounding box center [84, 586] width 145 height 24
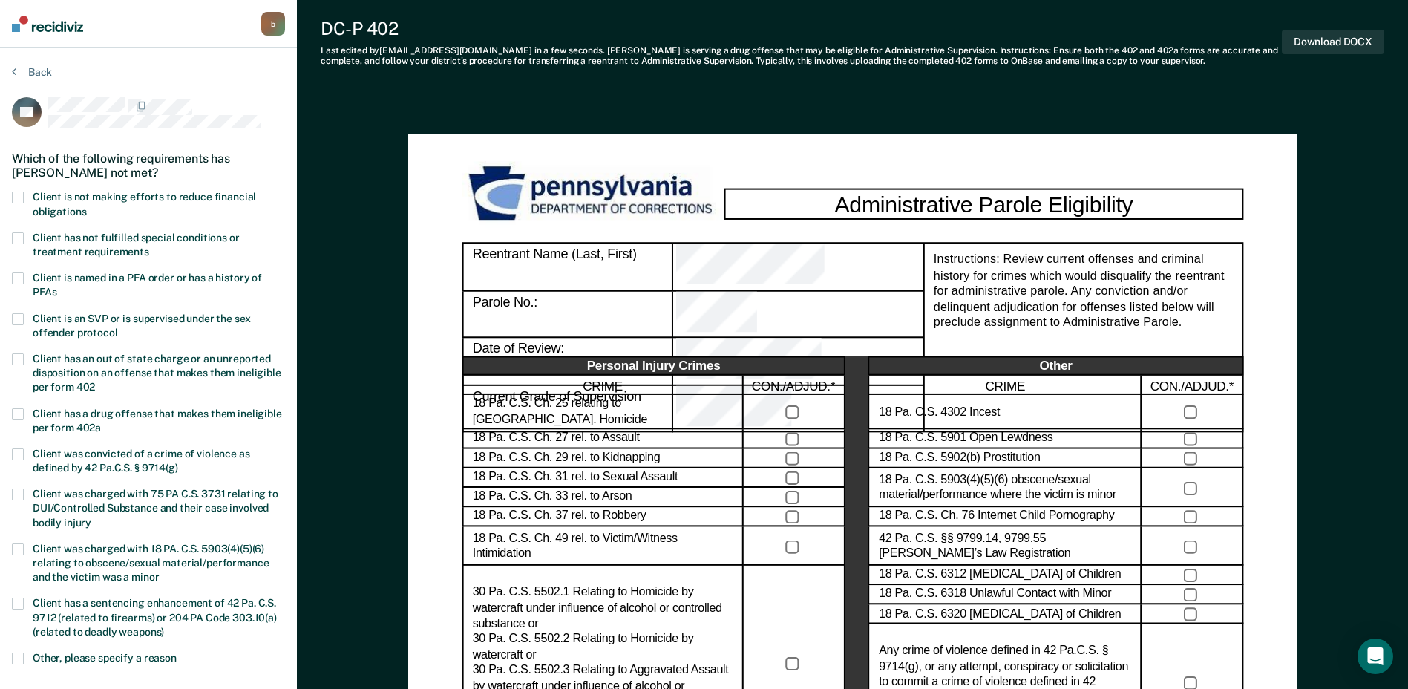
click at [15, 192] on span at bounding box center [18, 197] width 12 height 12
click at [86, 206] on input "Client is not making efforts to reduce financial obligations" at bounding box center [86, 206] width 0 height 0
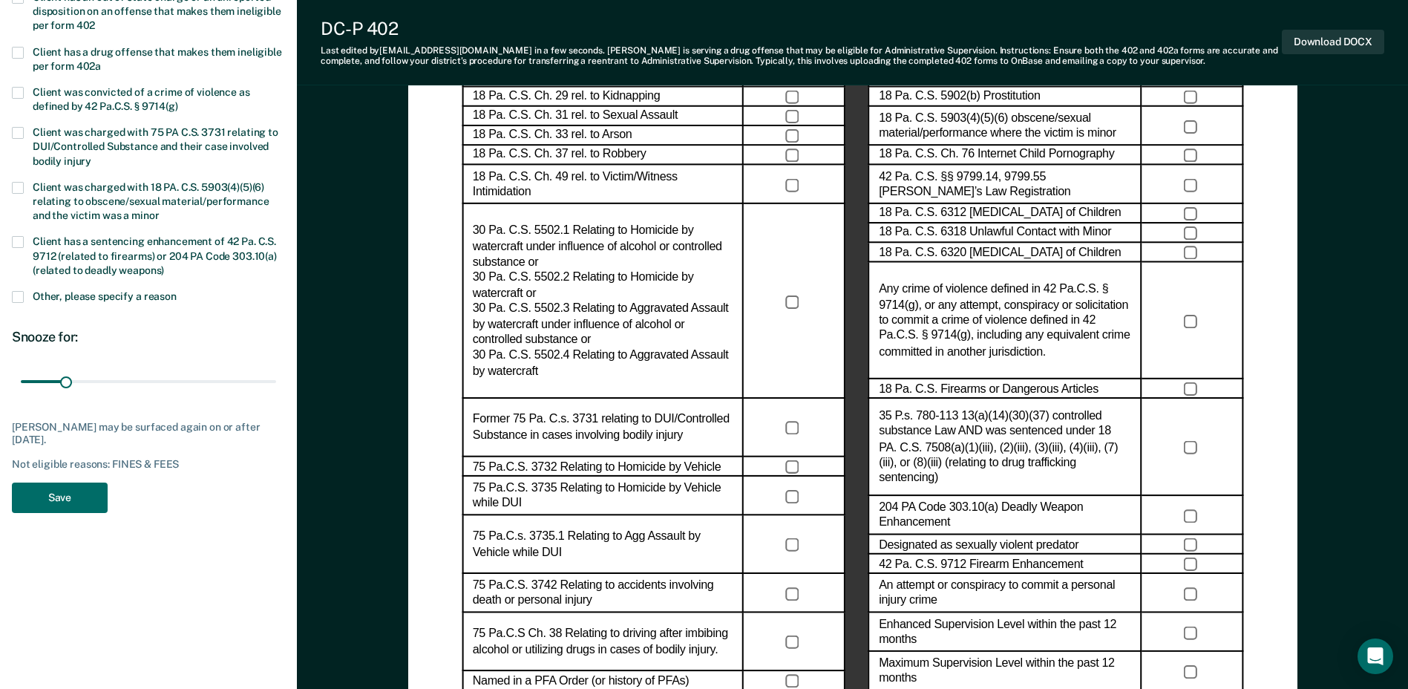
scroll to position [371, 0]
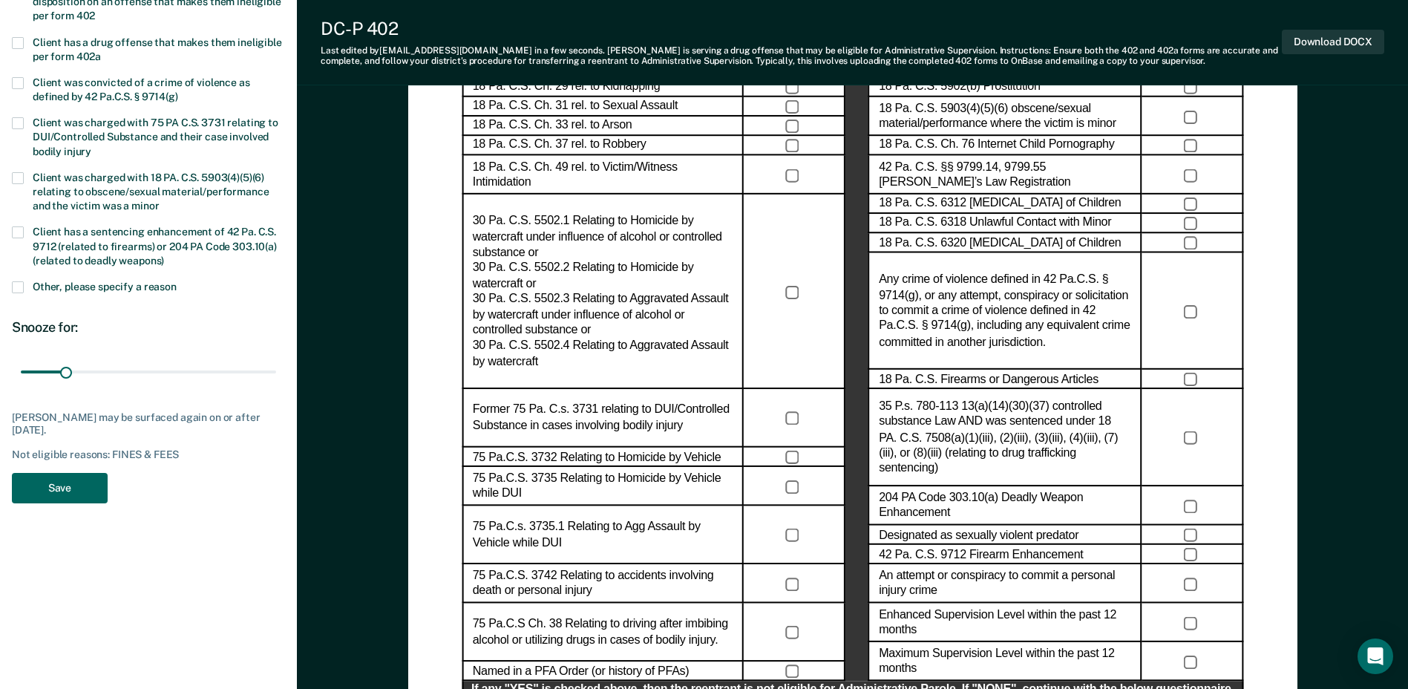
click at [56, 488] on button "Save" at bounding box center [60, 488] width 96 height 30
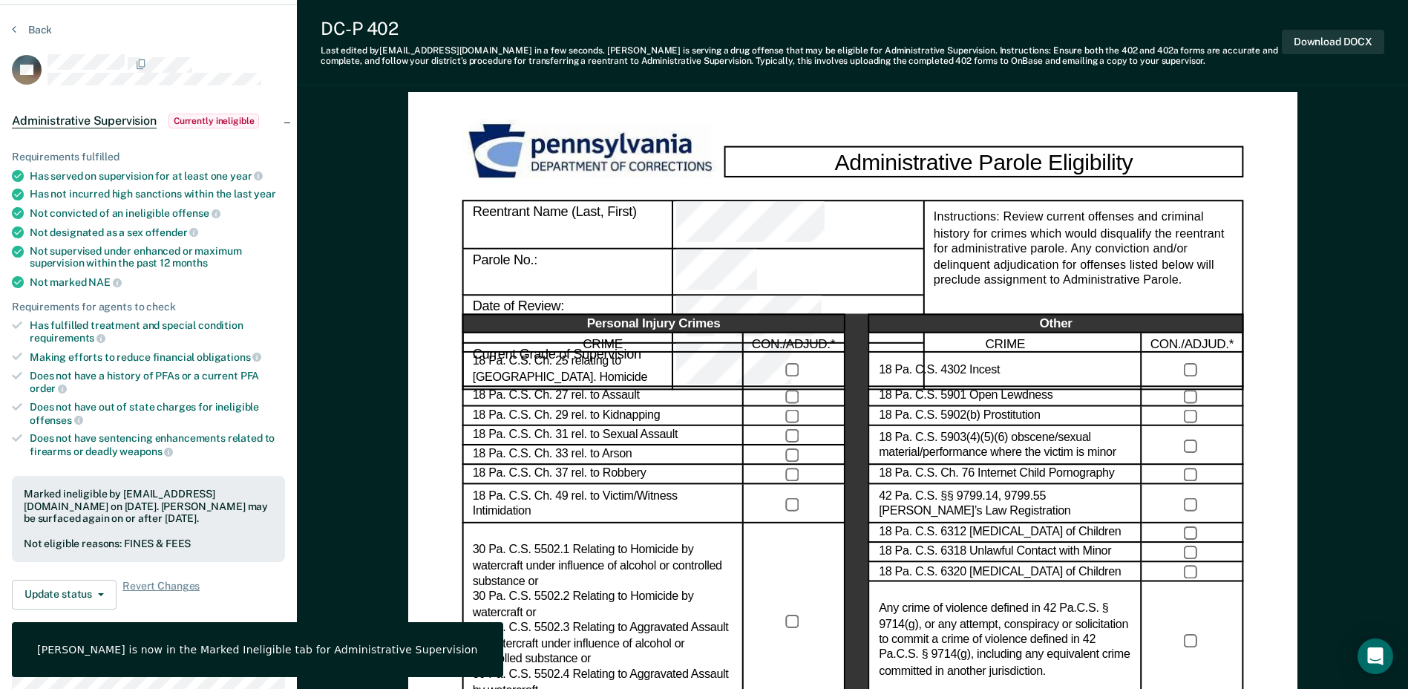
scroll to position [0, 0]
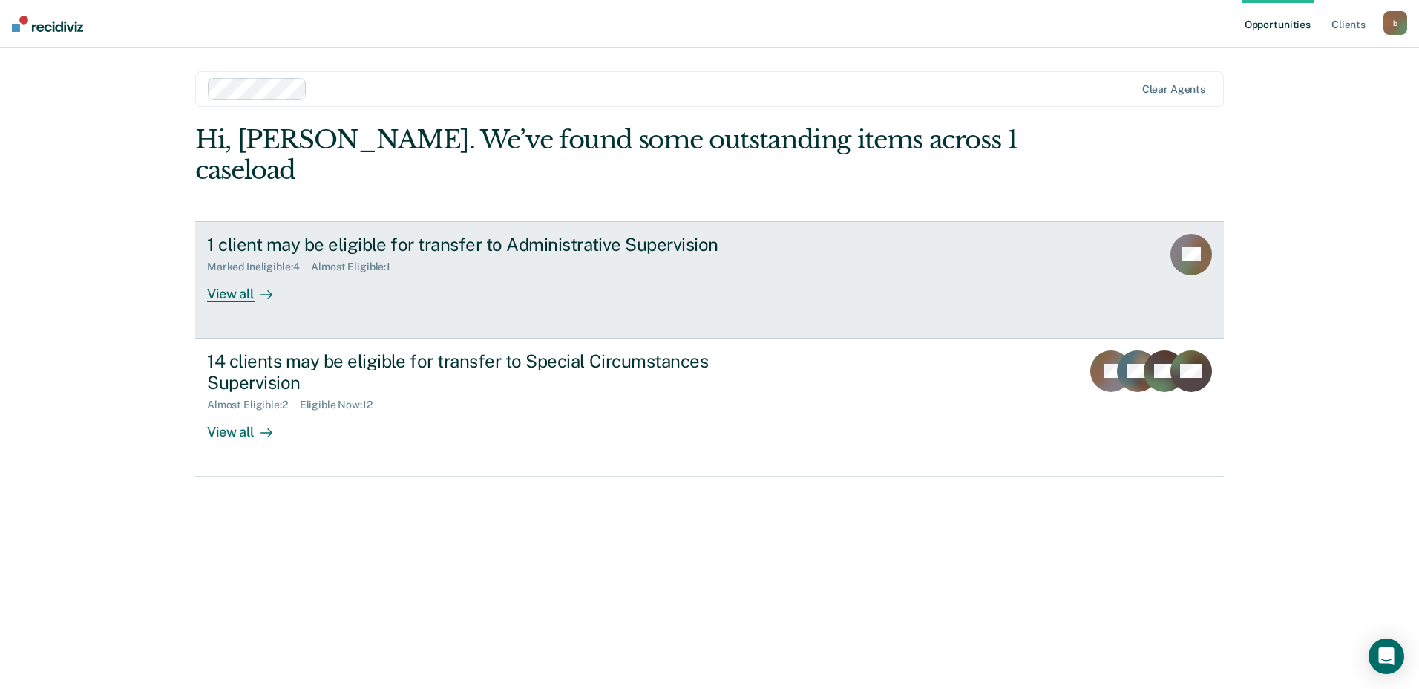
click at [250, 273] on div "View all" at bounding box center [248, 287] width 83 height 29
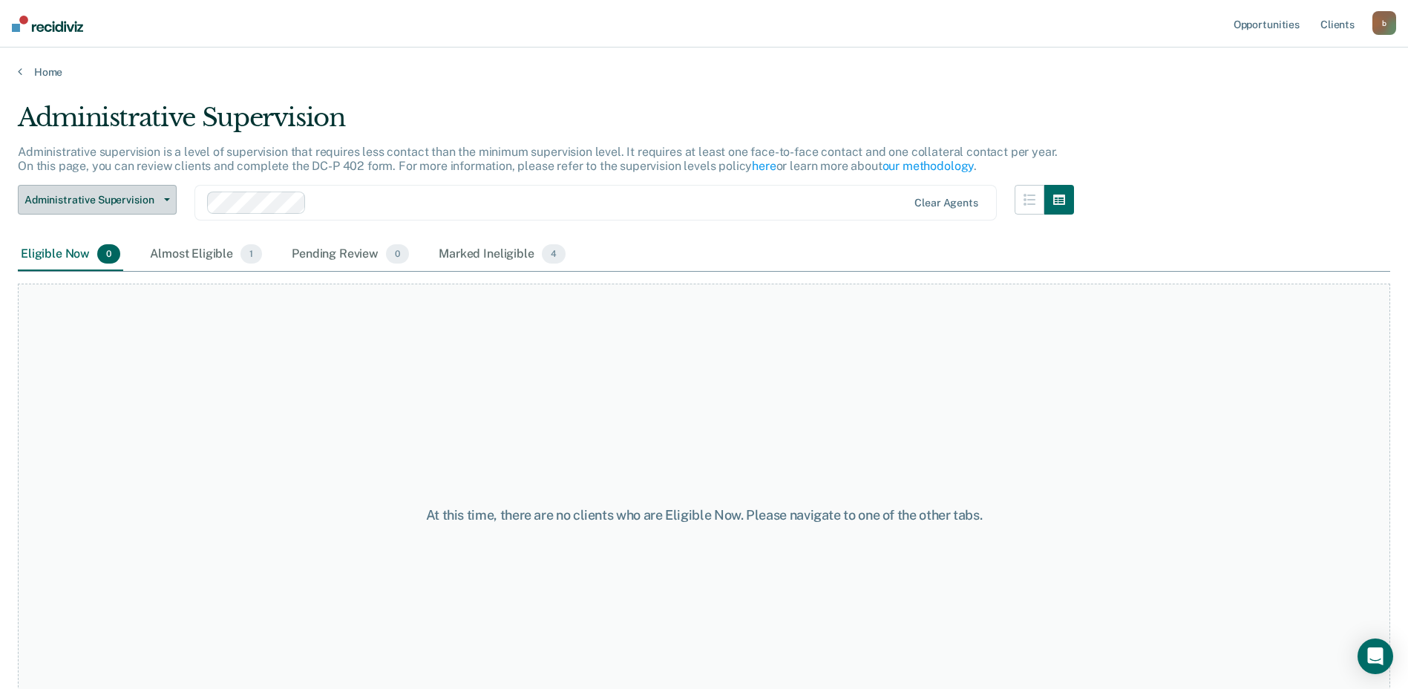
click at [96, 203] on span "Administrative Supervision" at bounding box center [91, 200] width 134 height 13
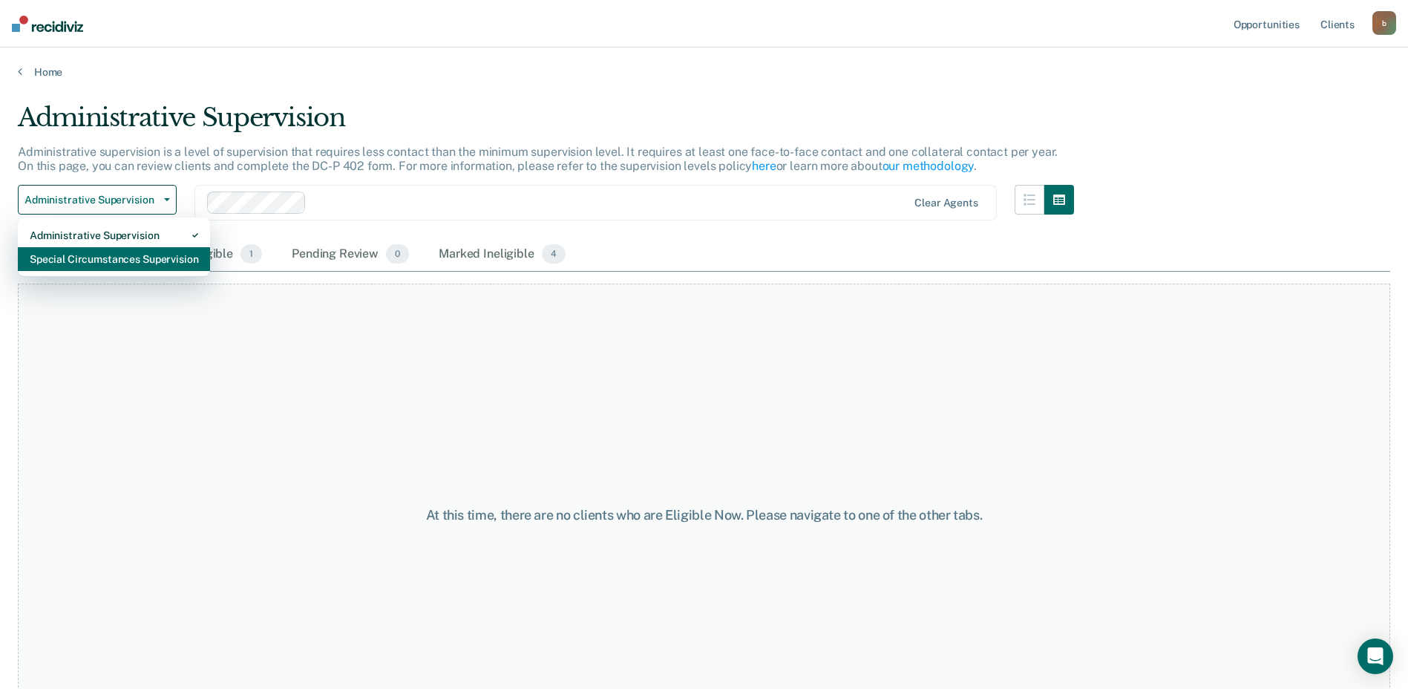
click at [83, 261] on div "Special Circumstances Supervision" at bounding box center [114, 259] width 168 height 24
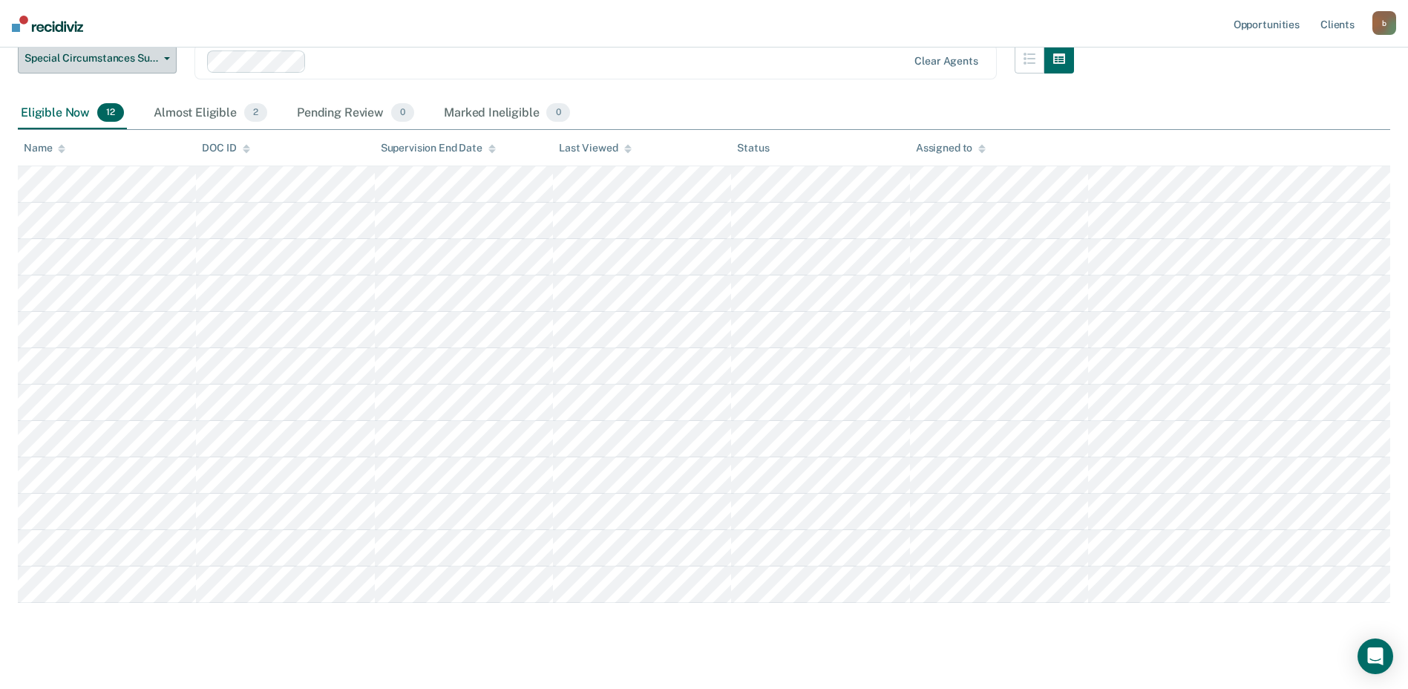
scroll to position [205, 0]
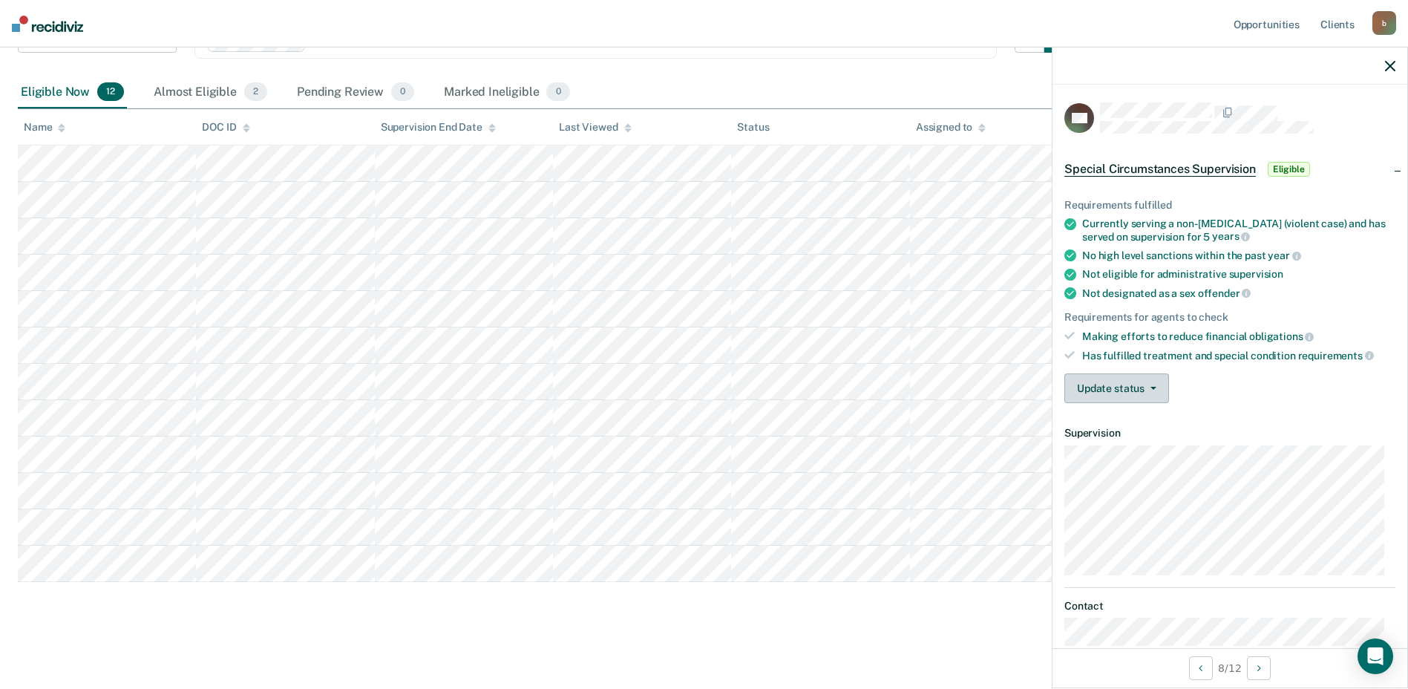
click at [1146, 387] on span "button" at bounding box center [1150, 388] width 12 height 3
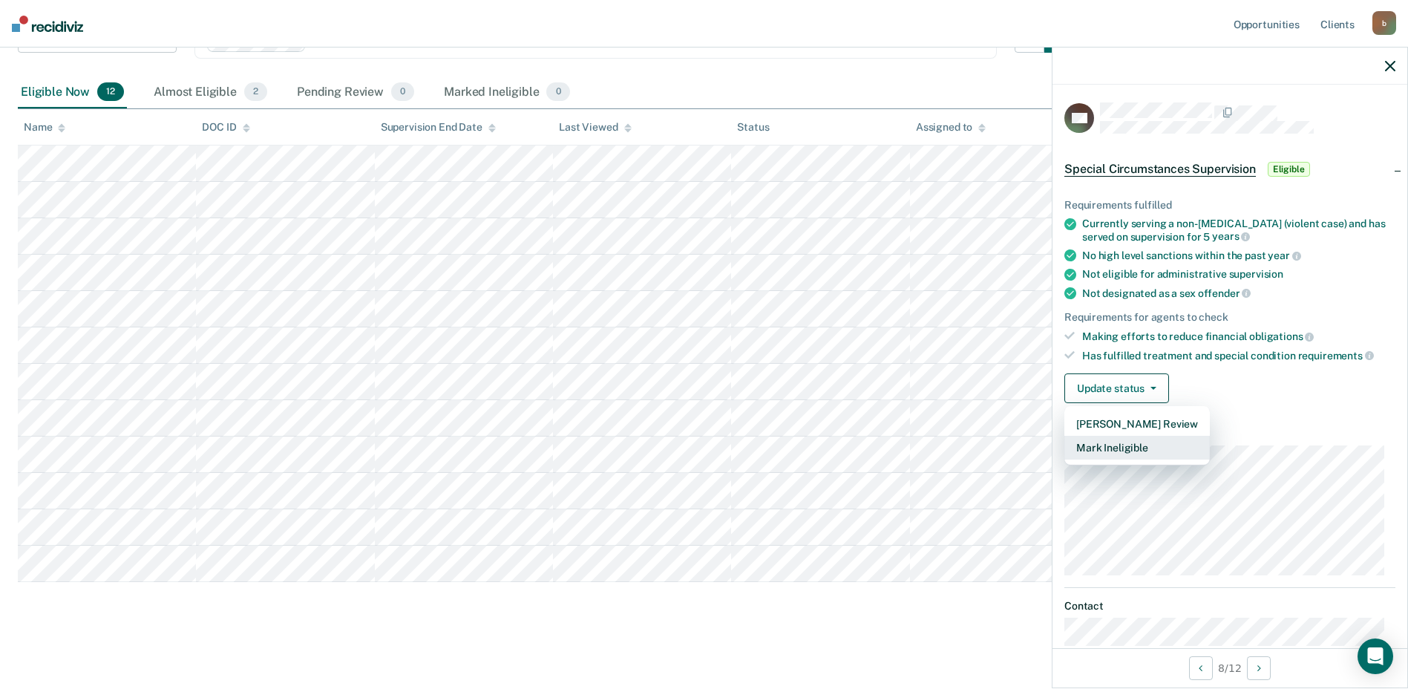
click at [1117, 449] on button "Mark Ineligible" at bounding box center [1136, 448] width 145 height 24
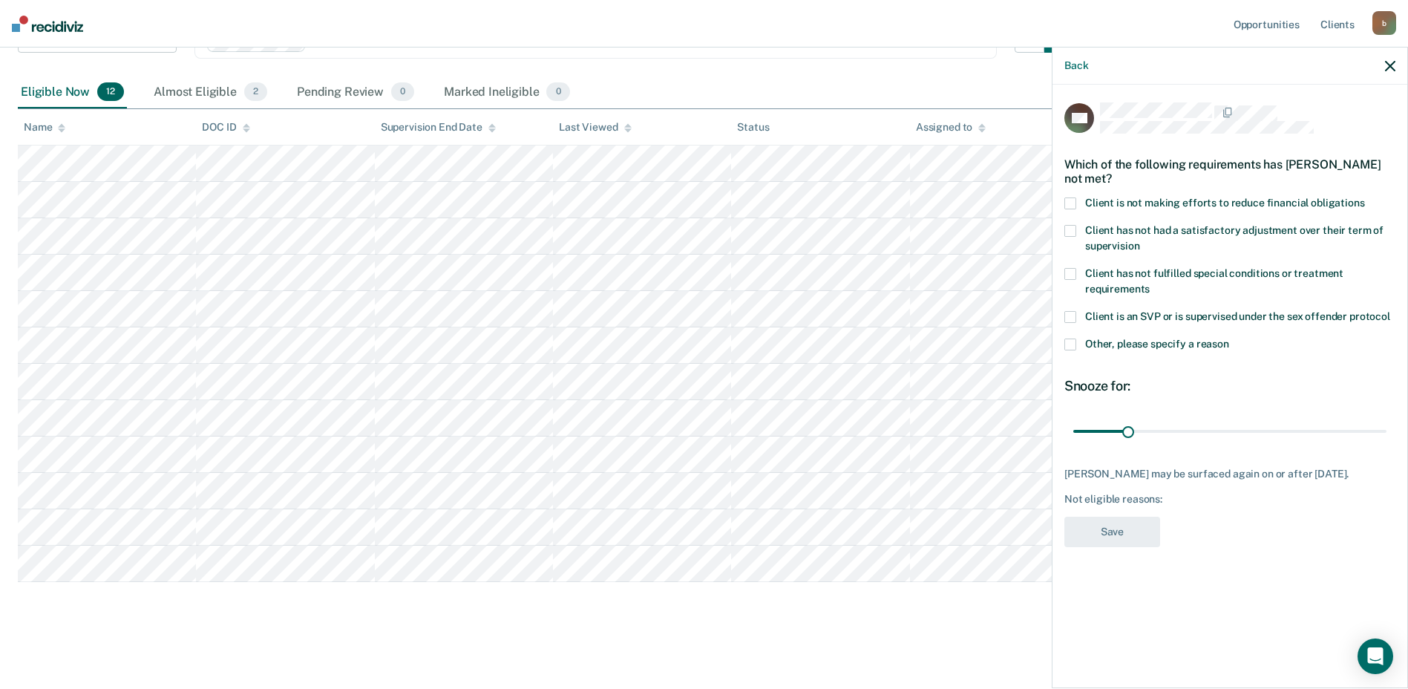
click at [1073, 203] on span at bounding box center [1070, 203] width 12 height 12
click at [1365, 197] on input "Client is not making efforts to reduce financial obligations" at bounding box center [1365, 197] width 0 height 0
click at [1073, 228] on span at bounding box center [1070, 231] width 12 height 12
click at [1139, 240] on input "Client has not had a satisfactory adjustment over their term of supervision" at bounding box center [1139, 240] width 0 height 0
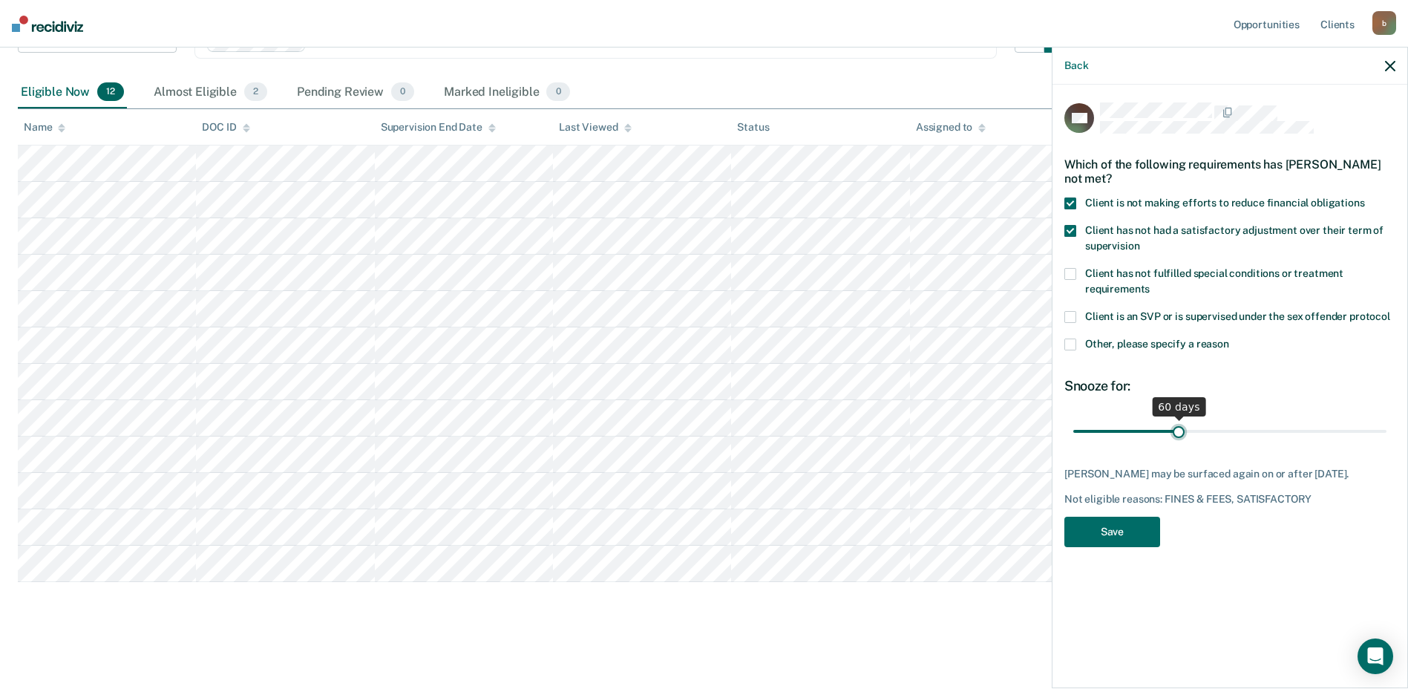
drag, startPoint x: 1126, startPoint y: 426, endPoint x: 1178, endPoint y: 428, distance: 52.7
type input "60"
click at [1178, 428] on input "range" at bounding box center [1229, 431] width 313 height 26
click at [1109, 535] on button "Save" at bounding box center [1112, 531] width 96 height 30
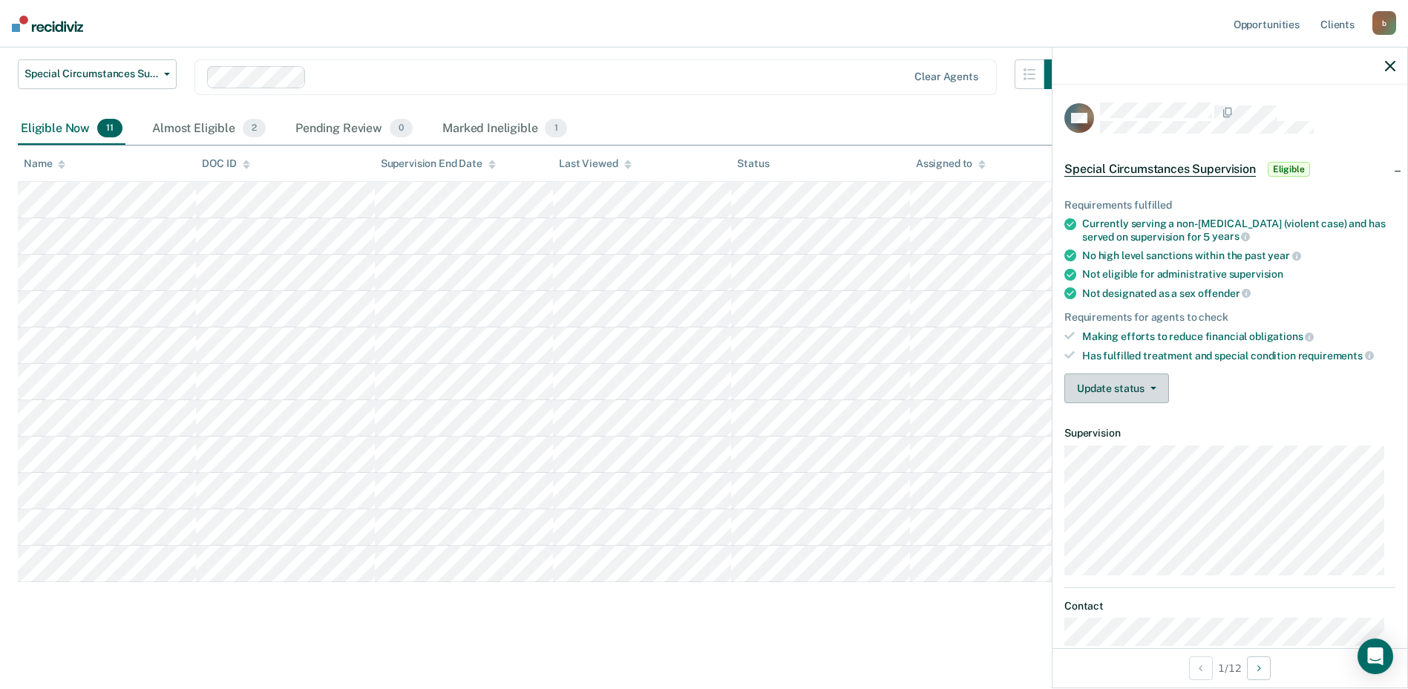
click at [1110, 385] on button "Update status" at bounding box center [1116, 388] width 105 height 30
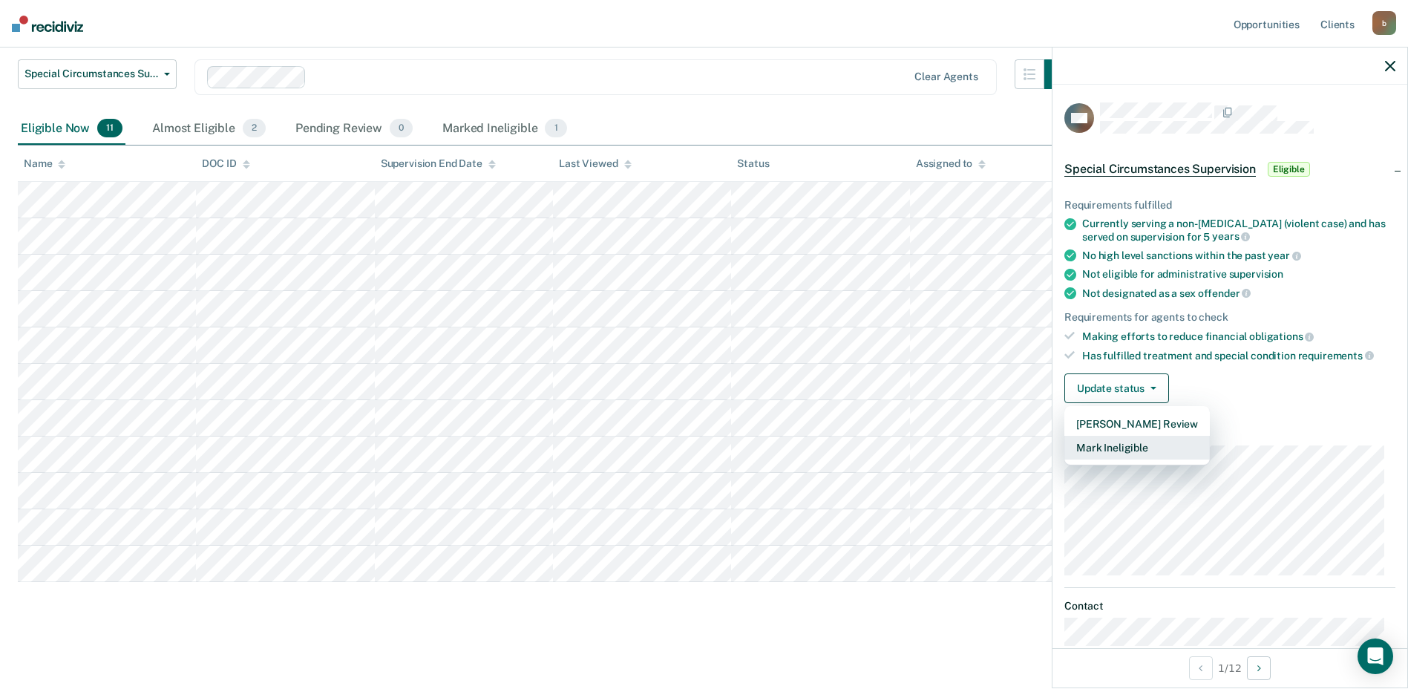
click at [1121, 442] on button "Mark Ineligible" at bounding box center [1136, 448] width 145 height 24
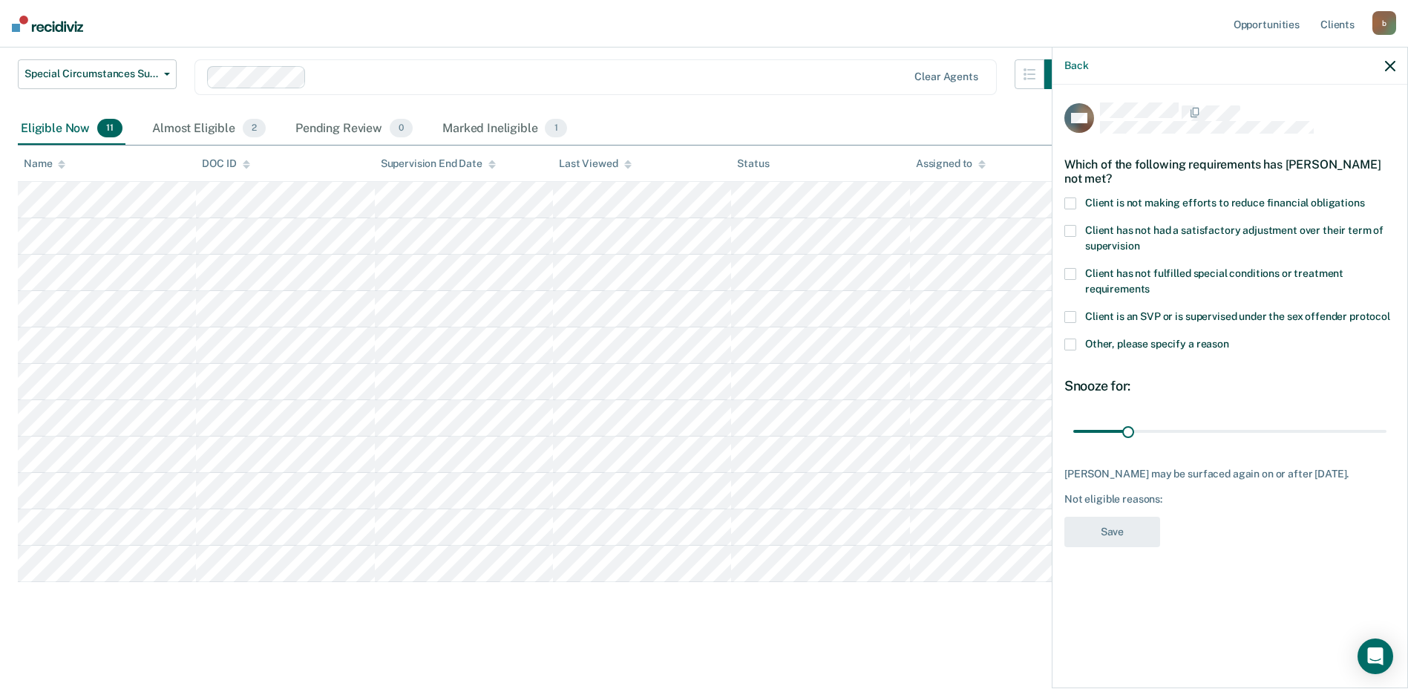
click at [1070, 200] on span at bounding box center [1070, 203] width 12 height 12
click at [1365, 197] on input "Client is not making efforts to reduce financial obligations" at bounding box center [1365, 197] width 0 height 0
drag, startPoint x: 1127, startPoint y: 432, endPoint x: 1178, endPoint y: 430, distance: 51.2
type input "60"
click at [1178, 430] on input "range" at bounding box center [1229, 431] width 313 height 26
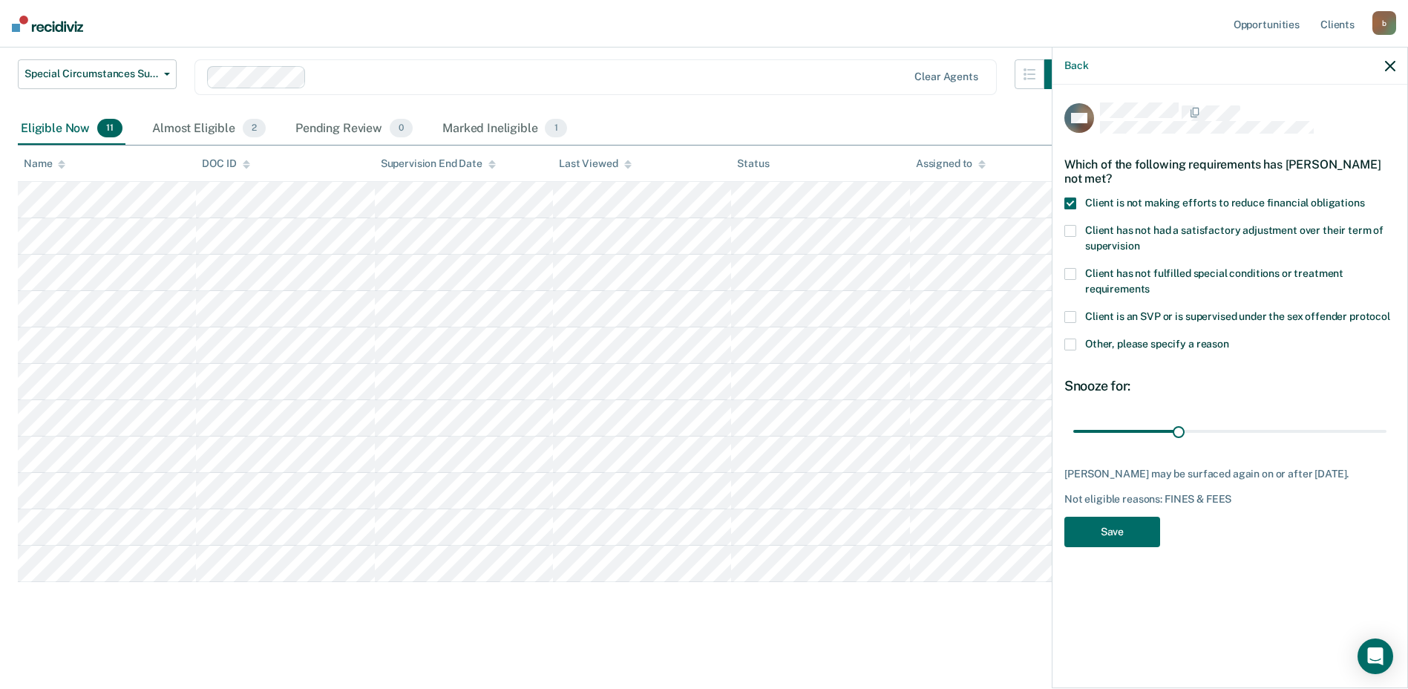
click at [1071, 229] on span at bounding box center [1070, 231] width 12 height 12
click at [1139, 240] on input "Client has not had a satisfactory adjustment over their term of supervision" at bounding box center [1139, 240] width 0 height 0
click at [1112, 532] on button "Save" at bounding box center [1112, 531] width 96 height 30
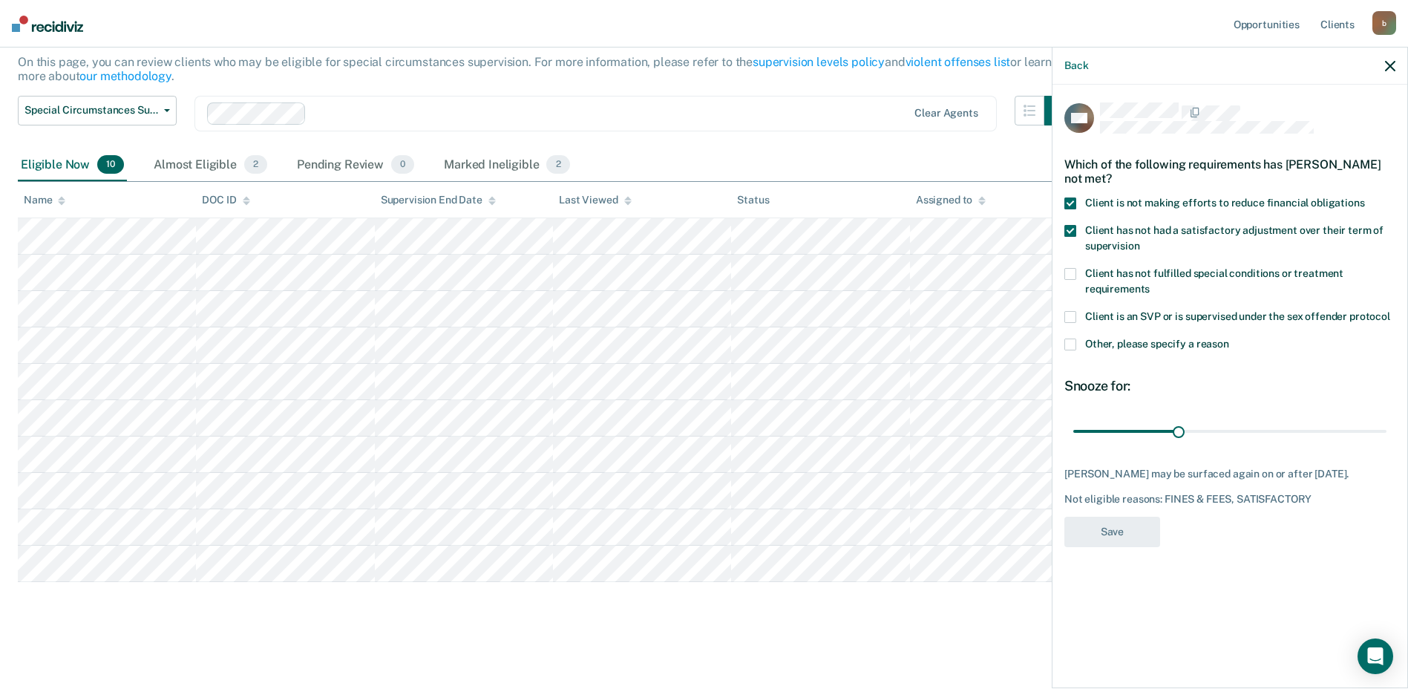
scroll to position [132, 0]
